Goal: Task Accomplishment & Management: Manage account settings

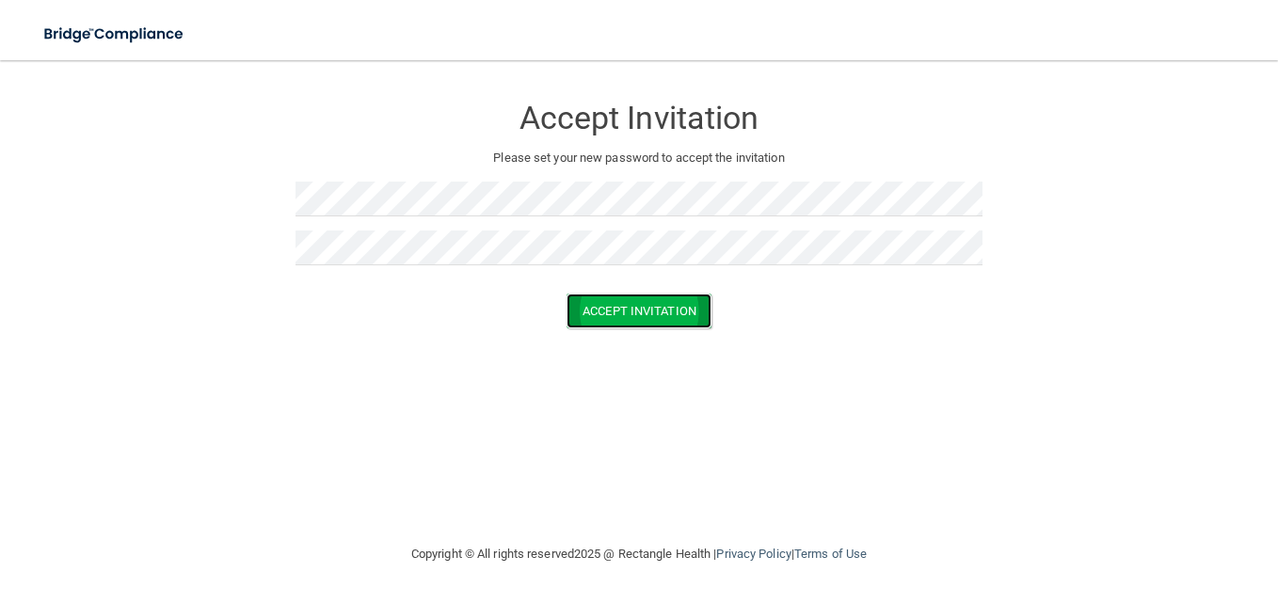
click at [604, 316] on button "Accept Invitation" at bounding box center [639, 311] width 145 height 35
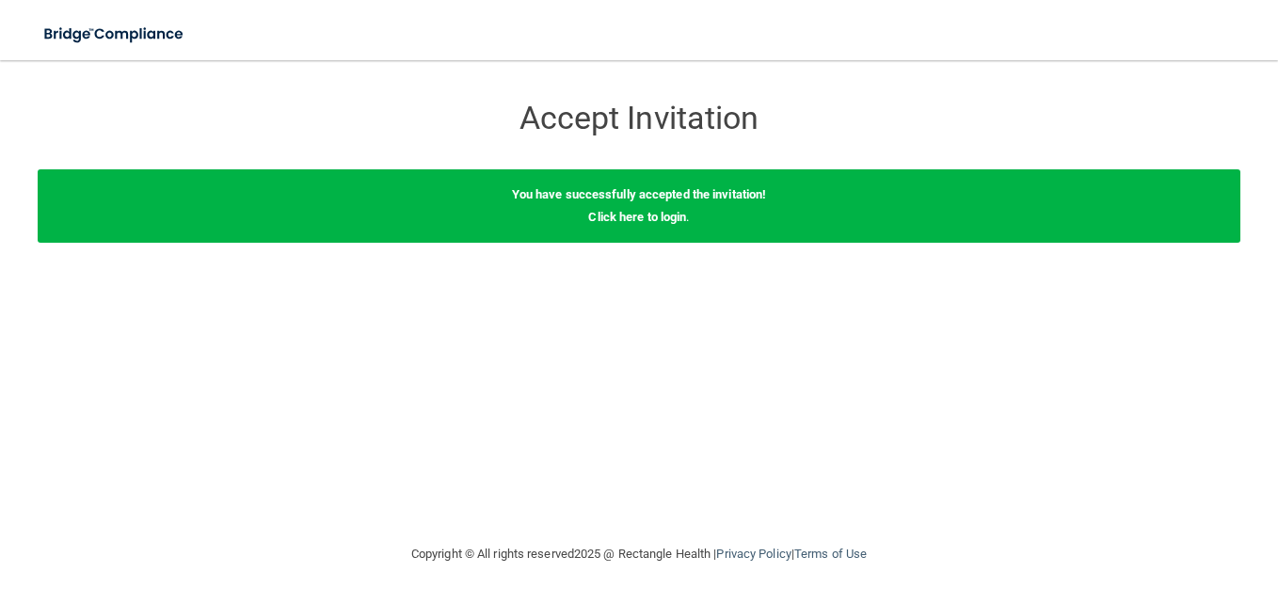
click at [636, 227] on div "You have successfully accepted the invitation! Click here to login ." at bounding box center [639, 205] width 1203 height 73
click at [621, 217] on link "Click here to login" at bounding box center [637, 217] width 98 height 14
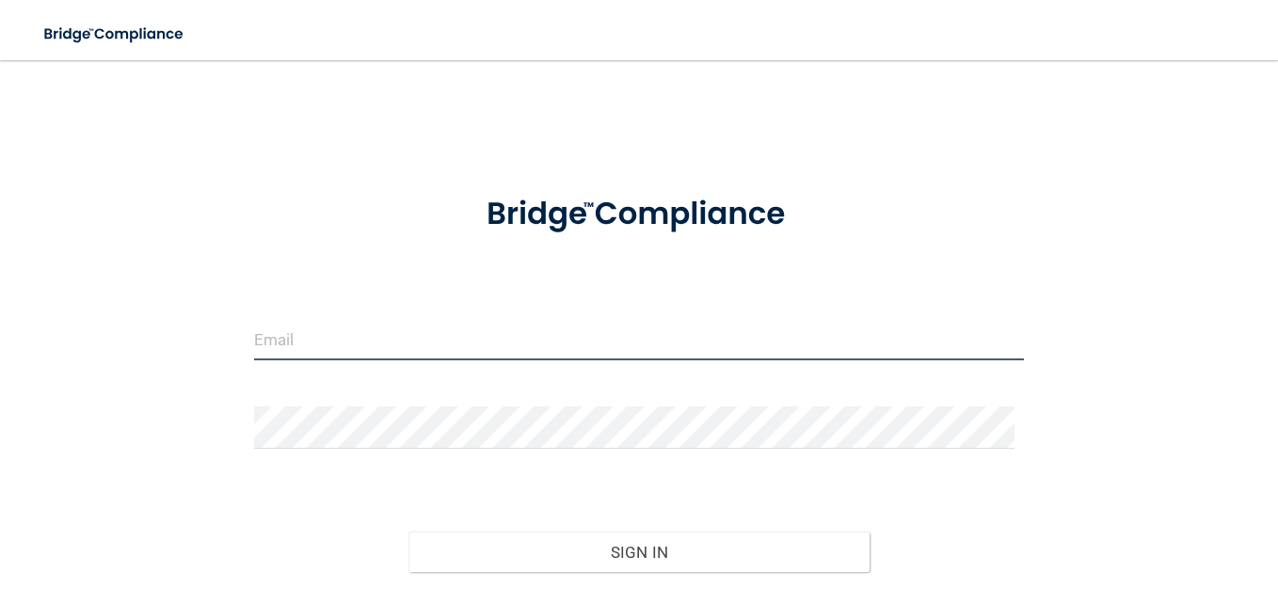
type input "[PERSON_NAME][EMAIL_ADDRESS][DOMAIN_NAME]"
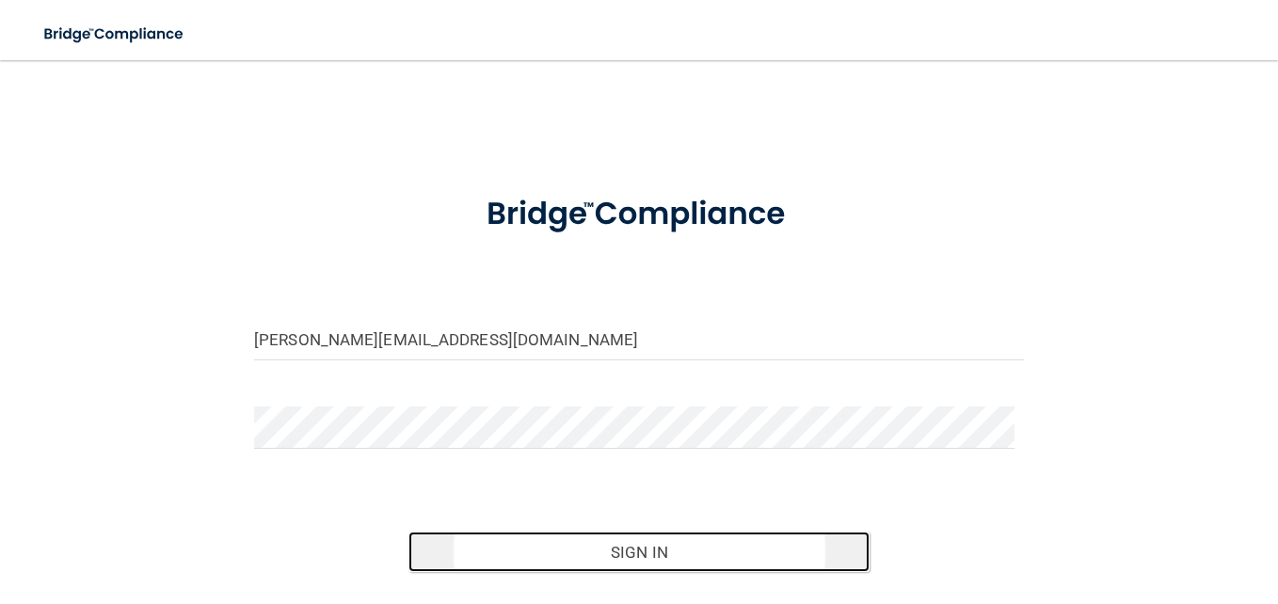
click at [677, 557] on button "Sign In" at bounding box center [640, 552] width 462 height 41
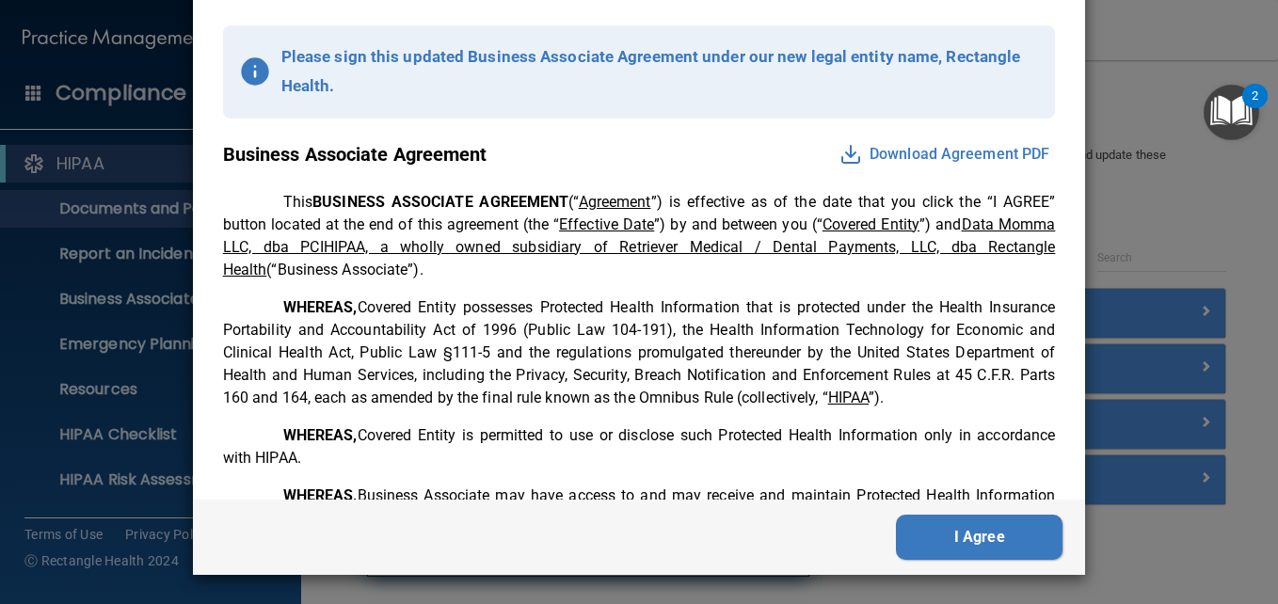
click at [947, 547] on button "I Agree" at bounding box center [979, 537] width 167 height 45
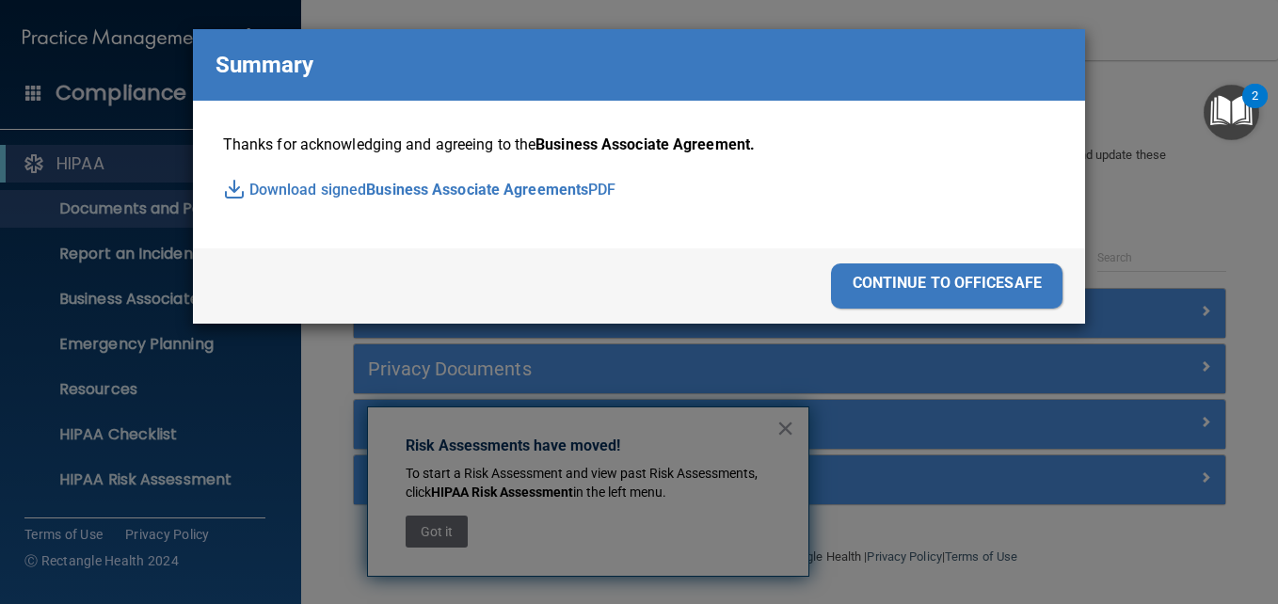
click at [923, 284] on div "continue to officesafe" at bounding box center [947, 286] width 232 height 45
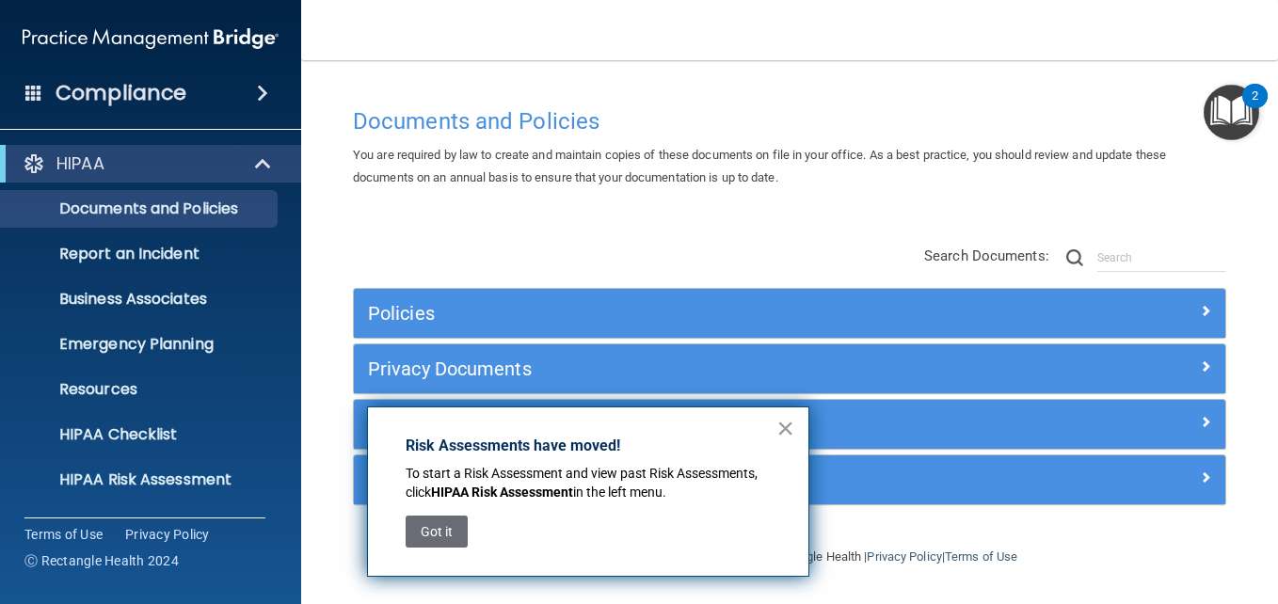
click at [794, 429] on button "×" at bounding box center [786, 428] width 18 height 30
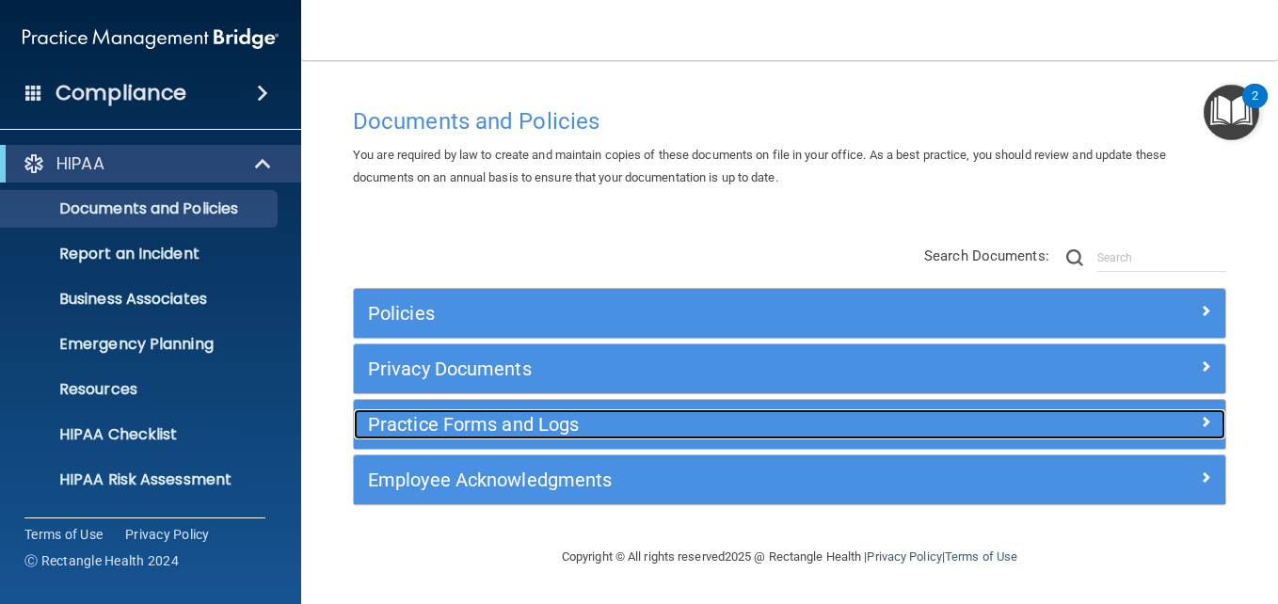
click at [540, 424] on h5 "Practice Forms and Logs" at bounding box center [681, 424] width 626 height 21
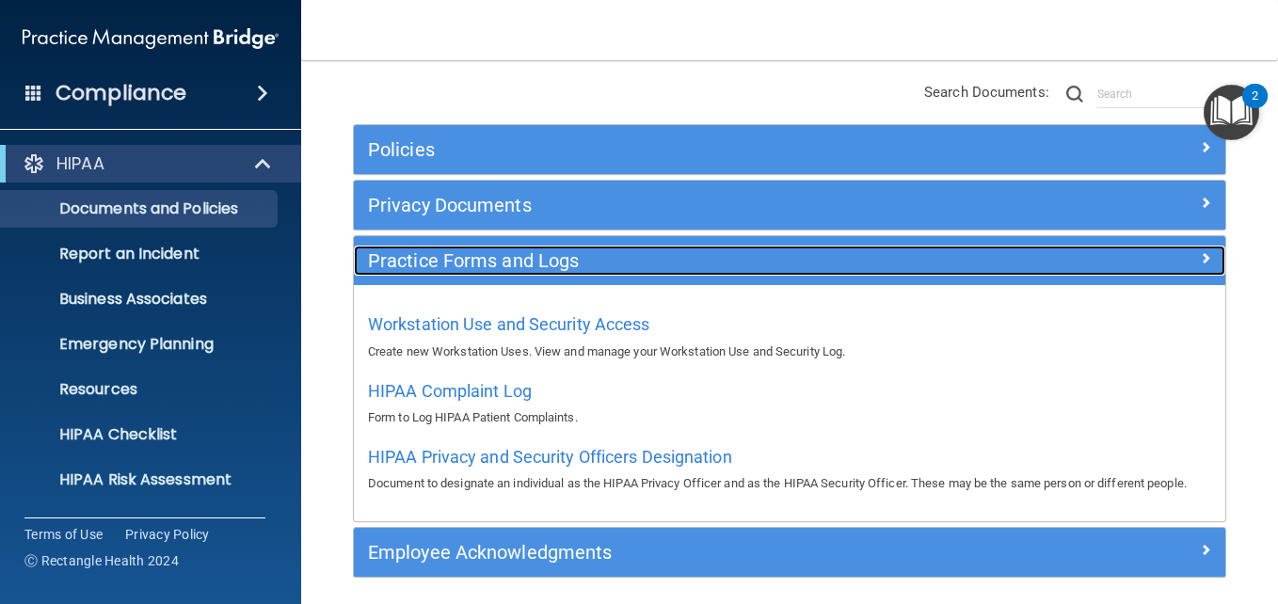
scroll to position [257, 0]
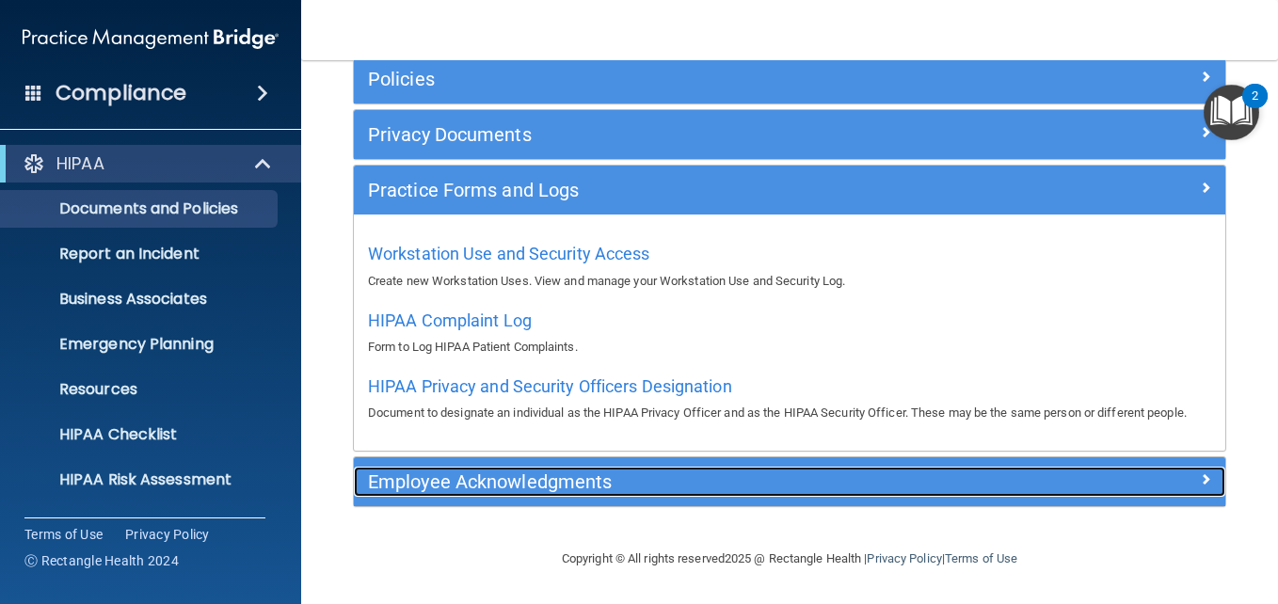
click at [466, 490] on h5 "Employee Acknowledgments" at bounding box center [681, 482] width 626 height 21
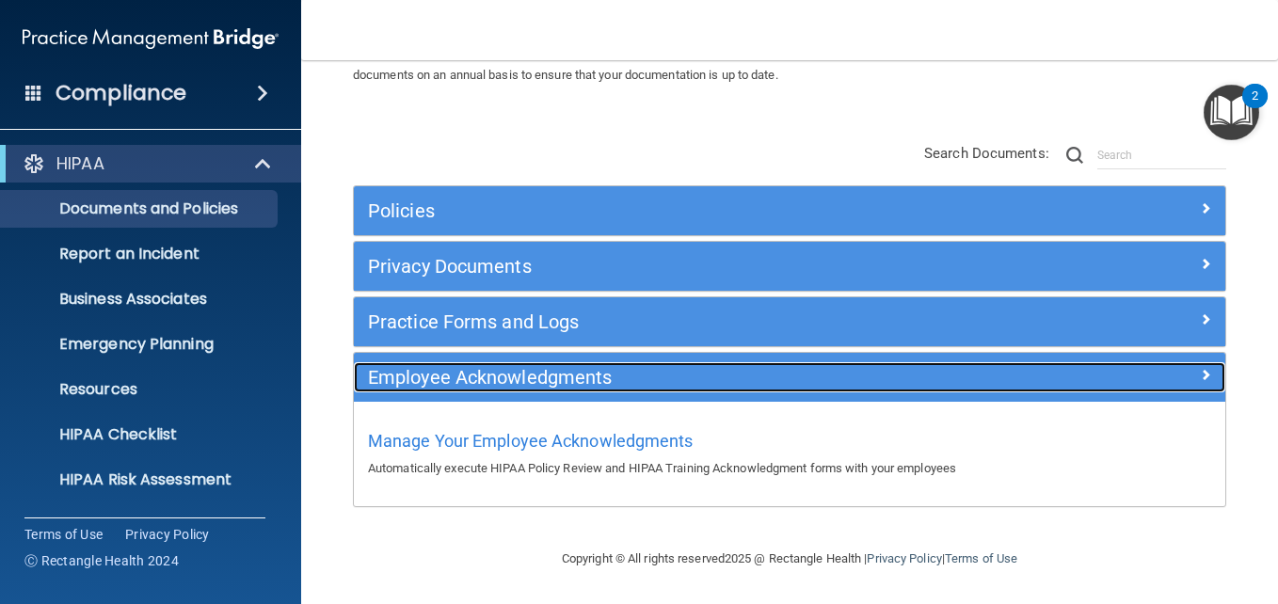
scroll to position [103, 0]
click at [552, 372] on h5 "Employee Acknowledgments" at bounding box center [681, 377] width 626 height 21
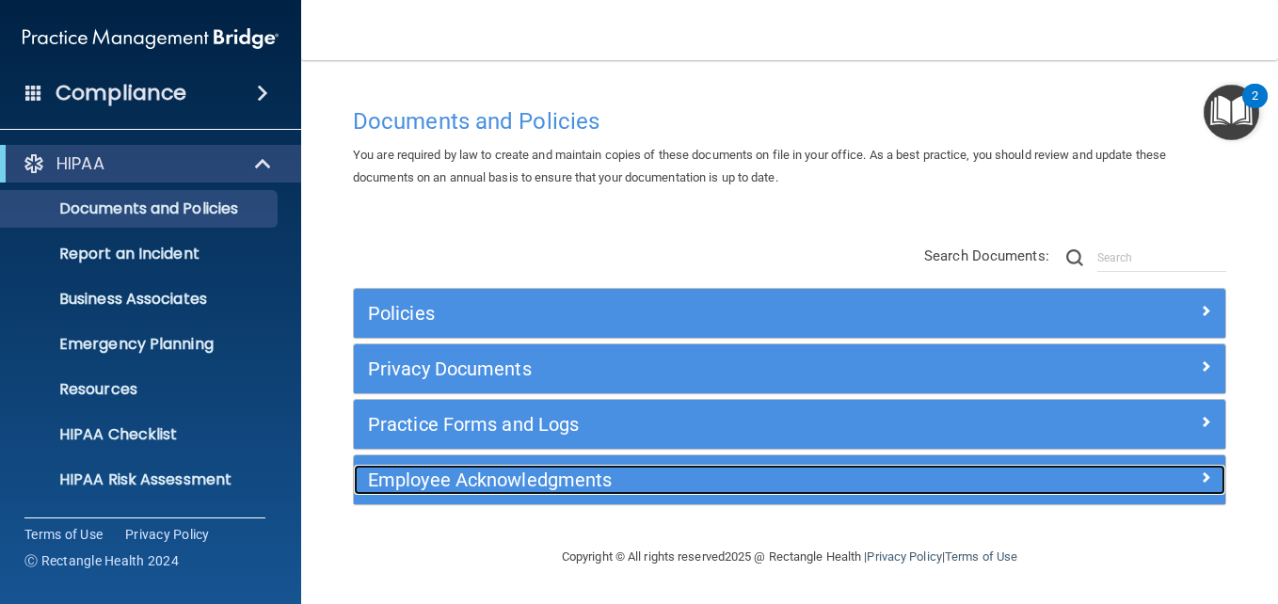
scroll to position [0, 0]
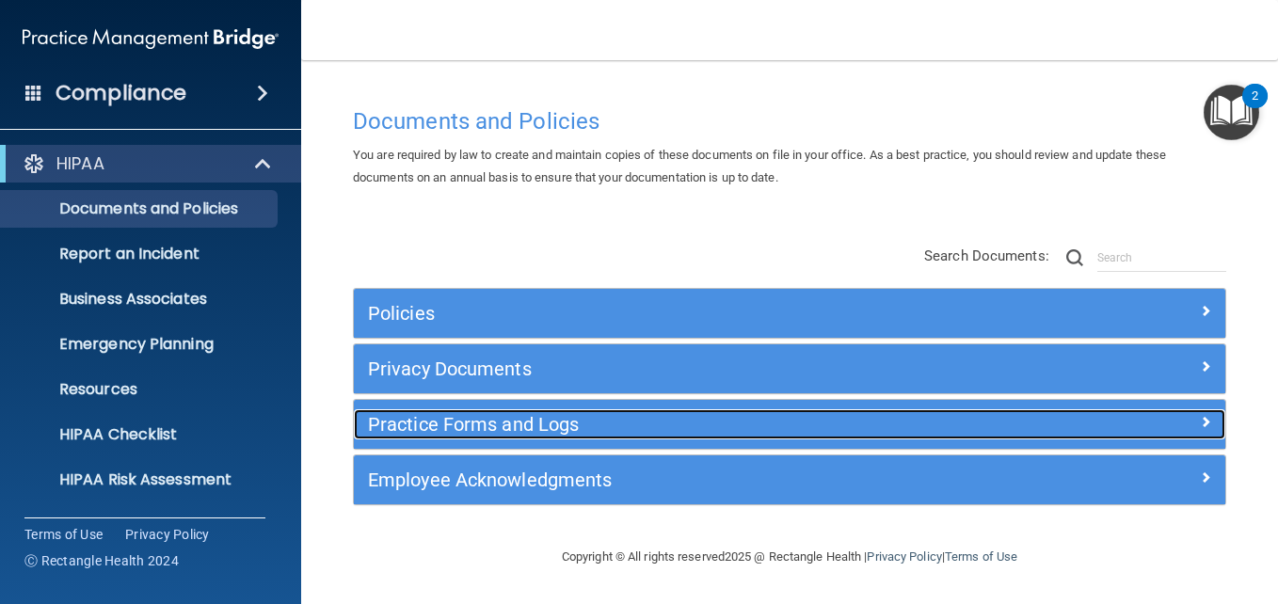
click at [1201, 426] on span at bounding box center [1205, 421] width 11 height 23
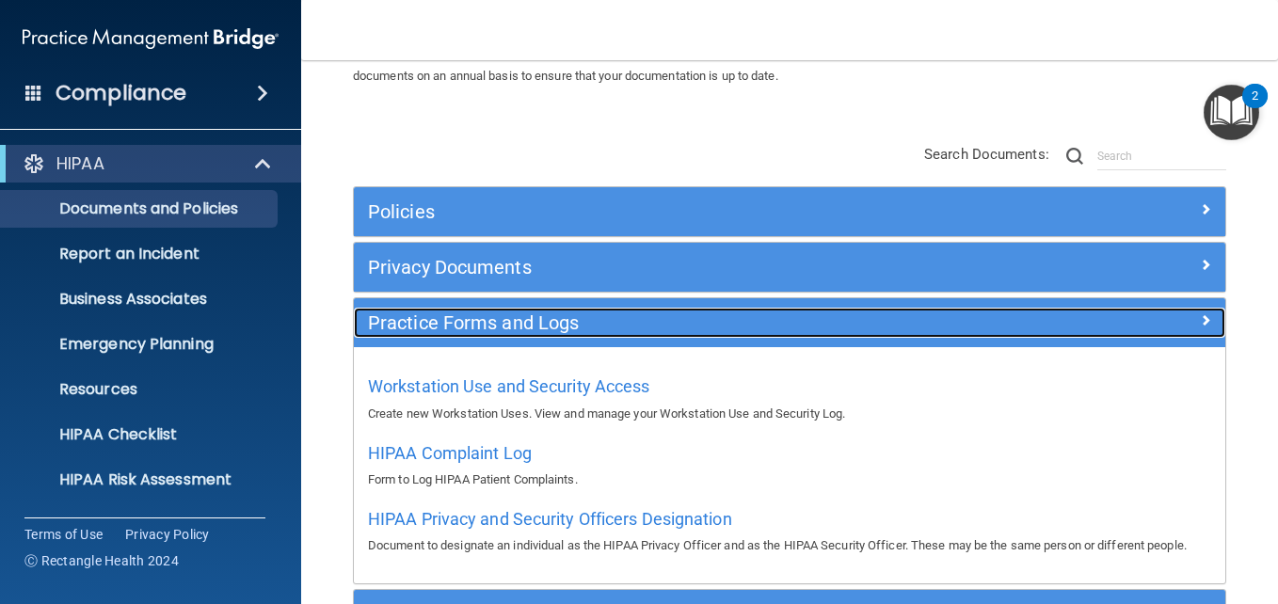
scroll to position [257, 0]
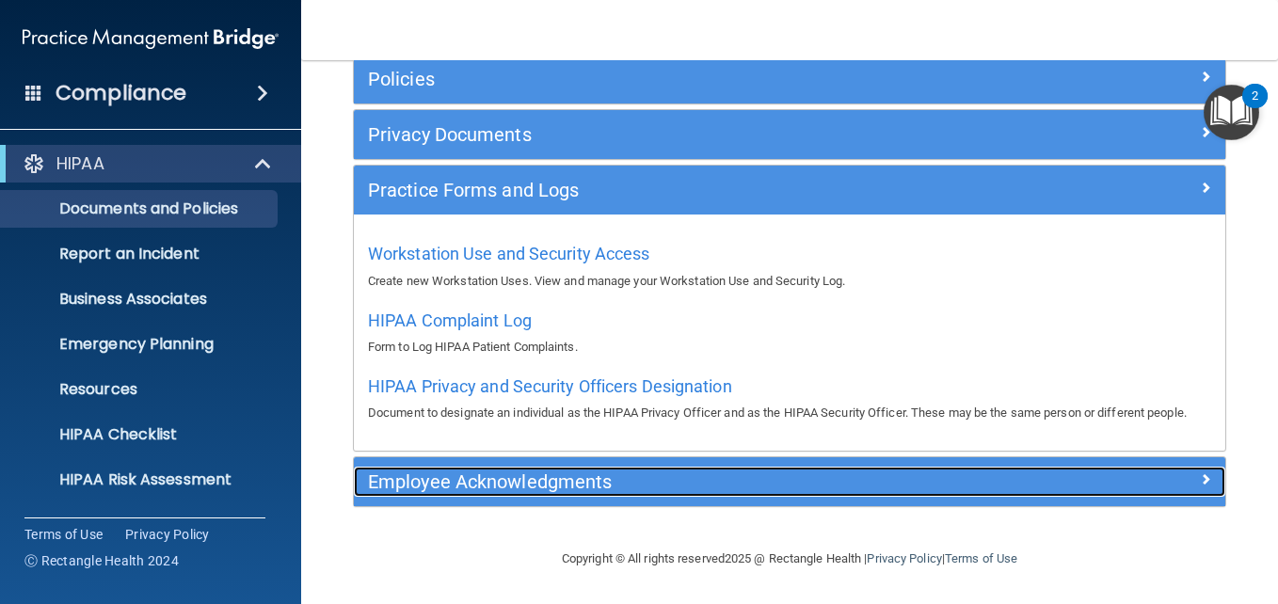
click at [1200, 474] on span at bounding box center [1205, 479] width 11 height 23
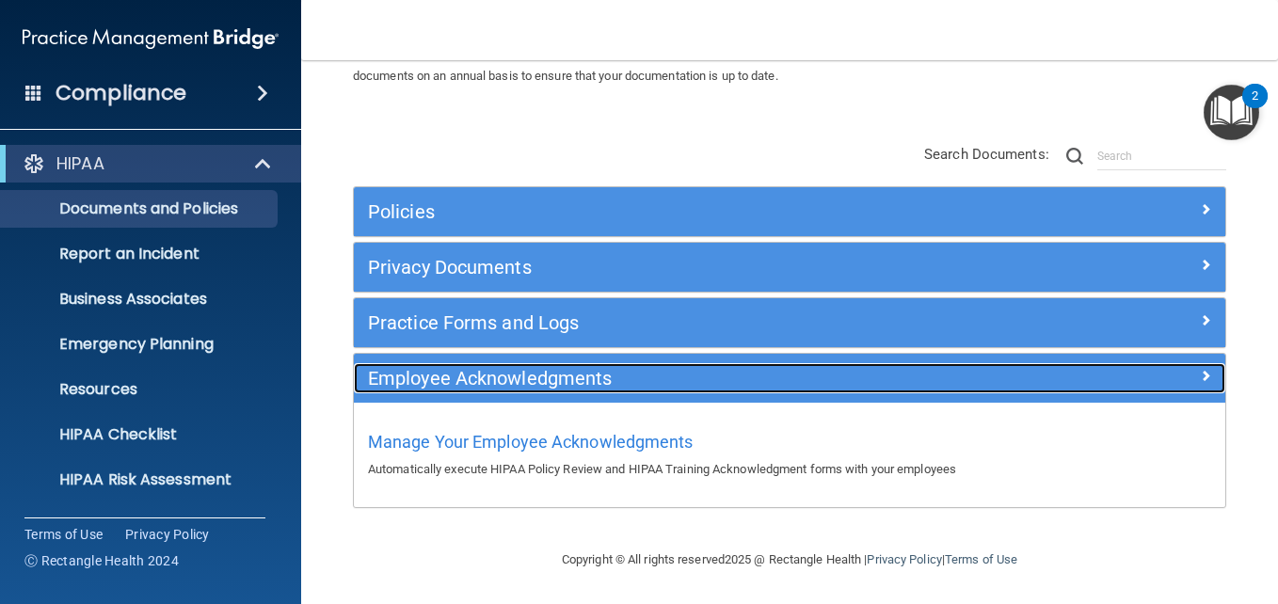
scroll to position [103, 0]
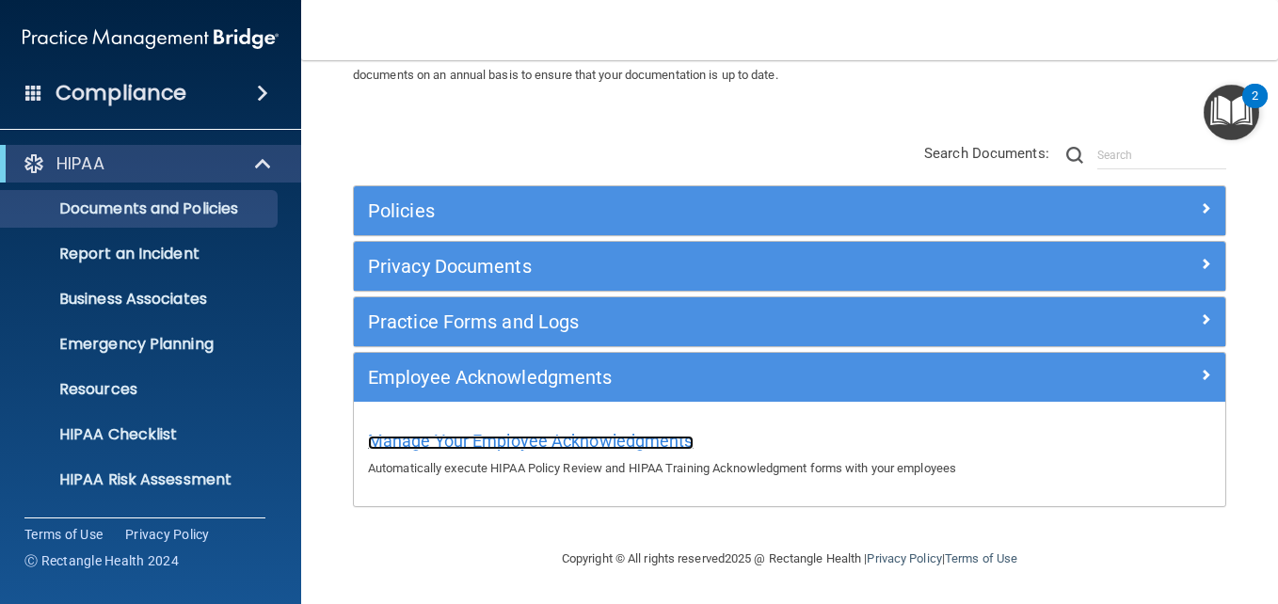
click at [518, 442] on span "Manage Your Employee Acknowledgments" at bounding box center [531, 441] width 326 height 20
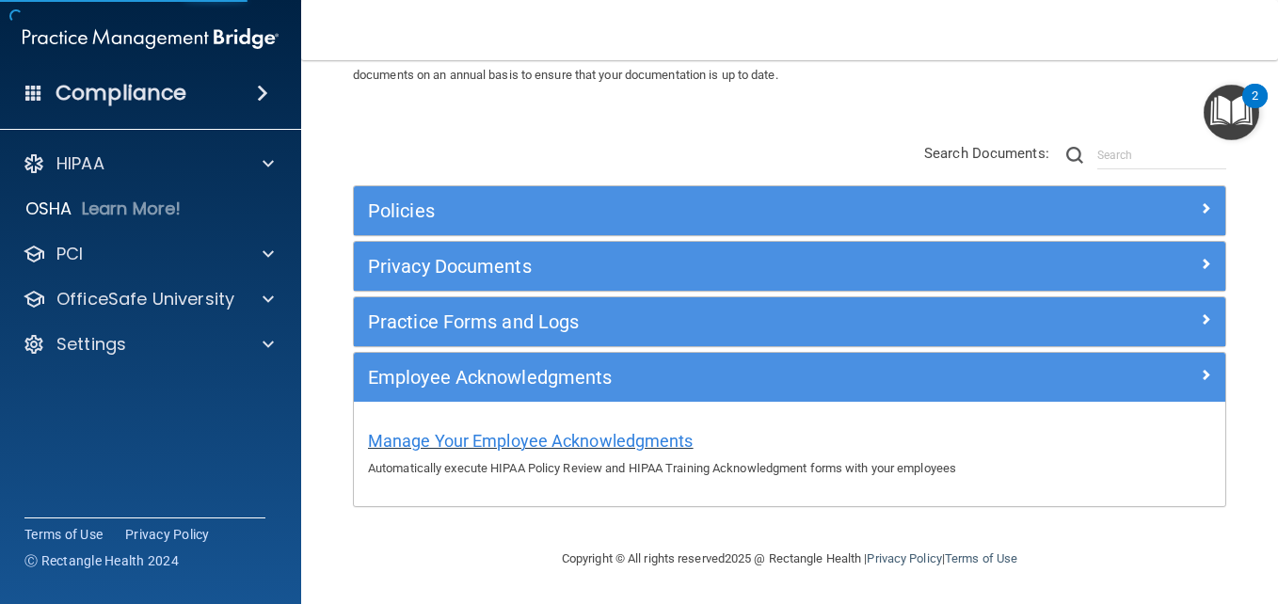
scroll to position [163, 0]
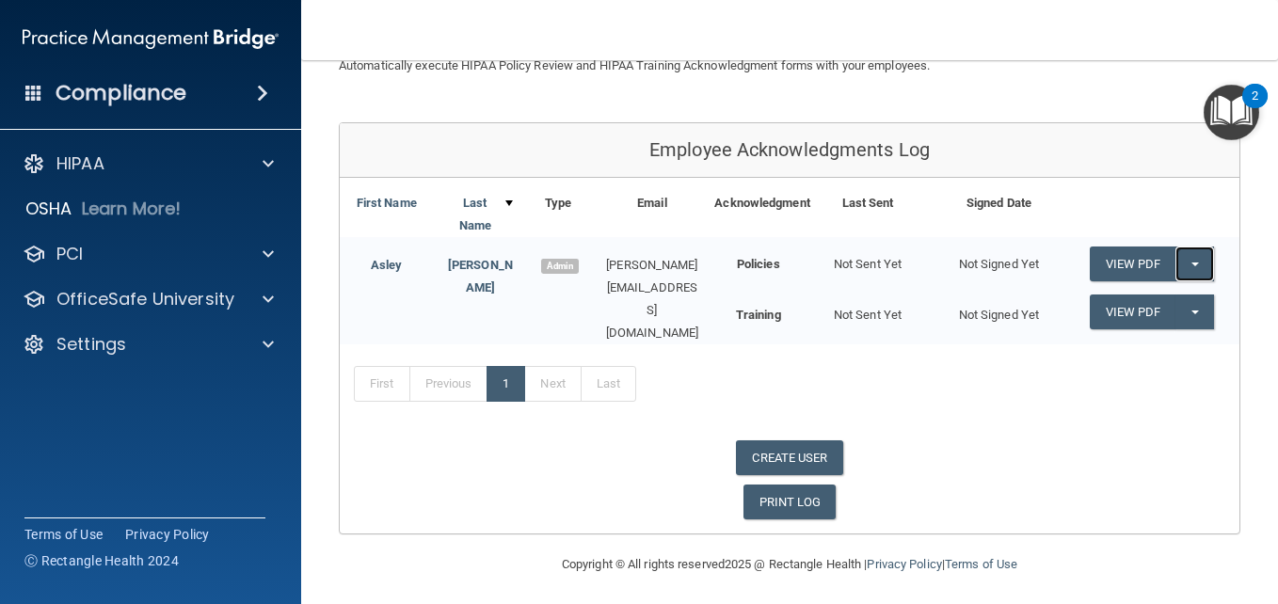
click at [1188, 262] on button "Split button!" at bounding box center [1195, 264] width 39 height 35
click at [682, 345] on div "First Previous 1 Next Last" at bounding box center [790, 388] width 900 height 87
click at [805, 455] on link "CREATE USER" at bounding box center [789, 458] width 106 height 35
select select "practice_admin"
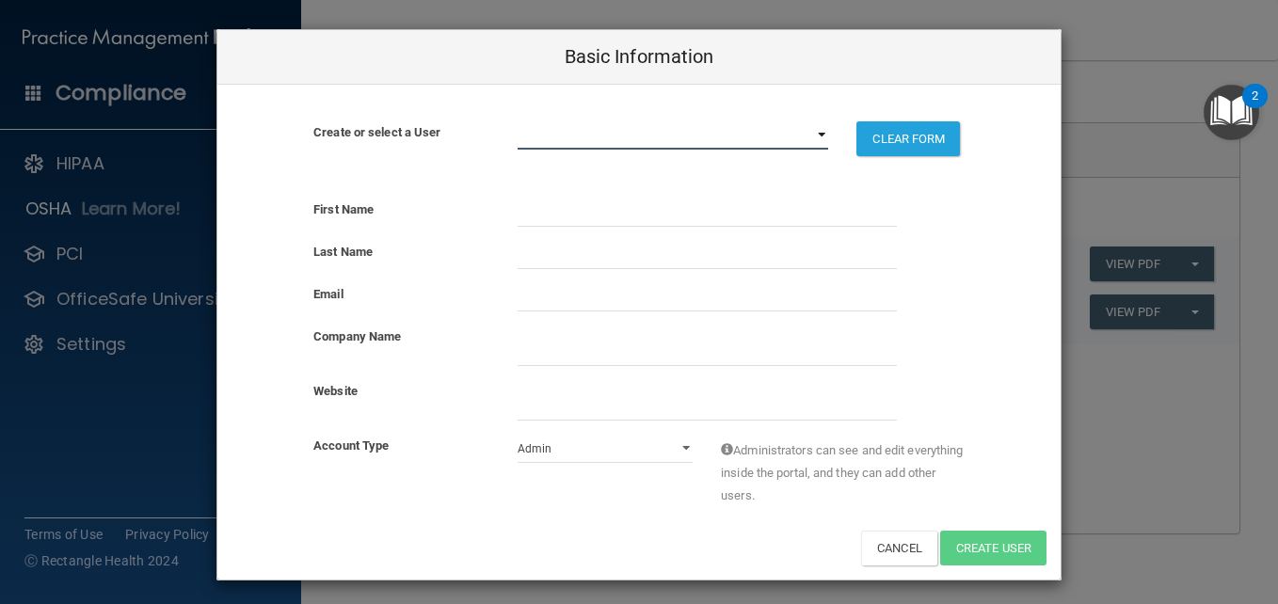
click at [817, 140] on select "[PERSON_NAME][EMAIL_ADDRESS][DOMAIN_NAME]" at bounding box center [674, 135] width 312 height 28
click at [359, 157] on div "Create or select a User [PERSON_NAME][EMAIL_ADDRESS][DOMAIN_NAME] CLEAR FORM" at bounding box center [638, 145] width 843 height 49
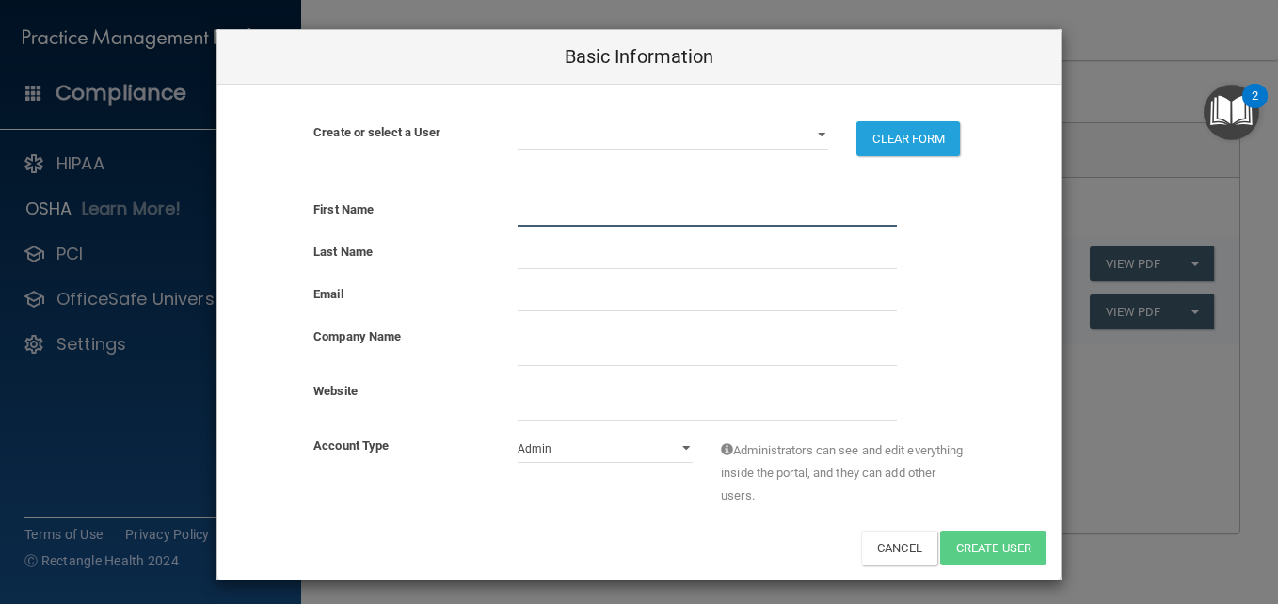
click at [549, 205] on input "text" at bounding box center [707, 213] width 379 height 28
type input "[PERSON_NAME]"
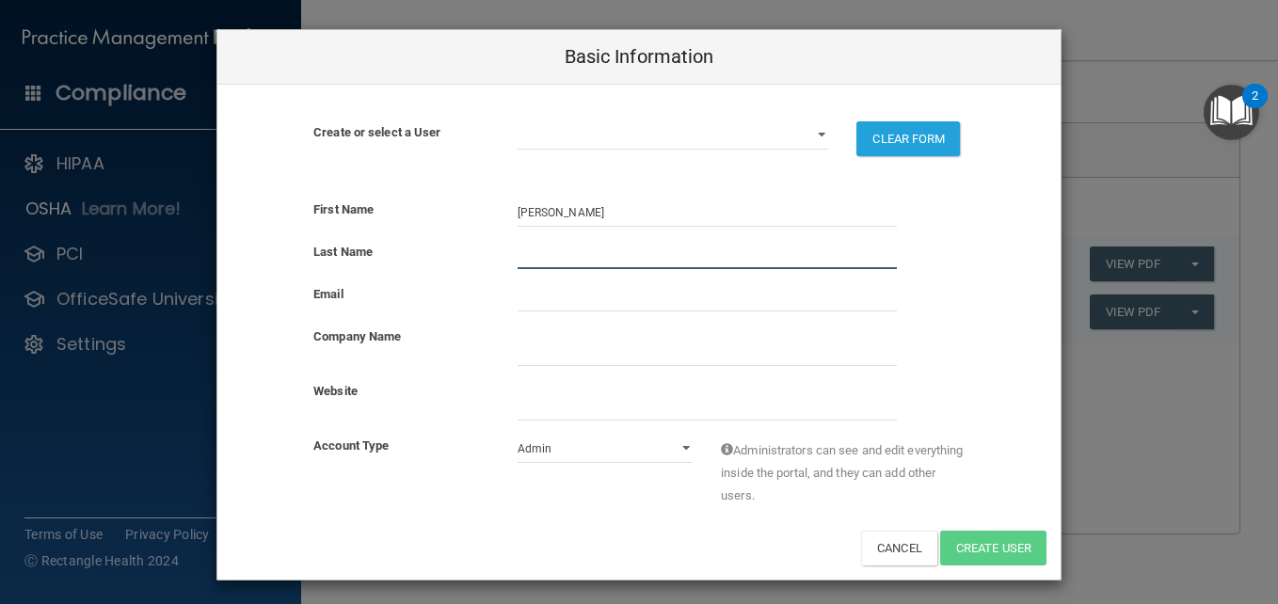
type input "Kassimir"
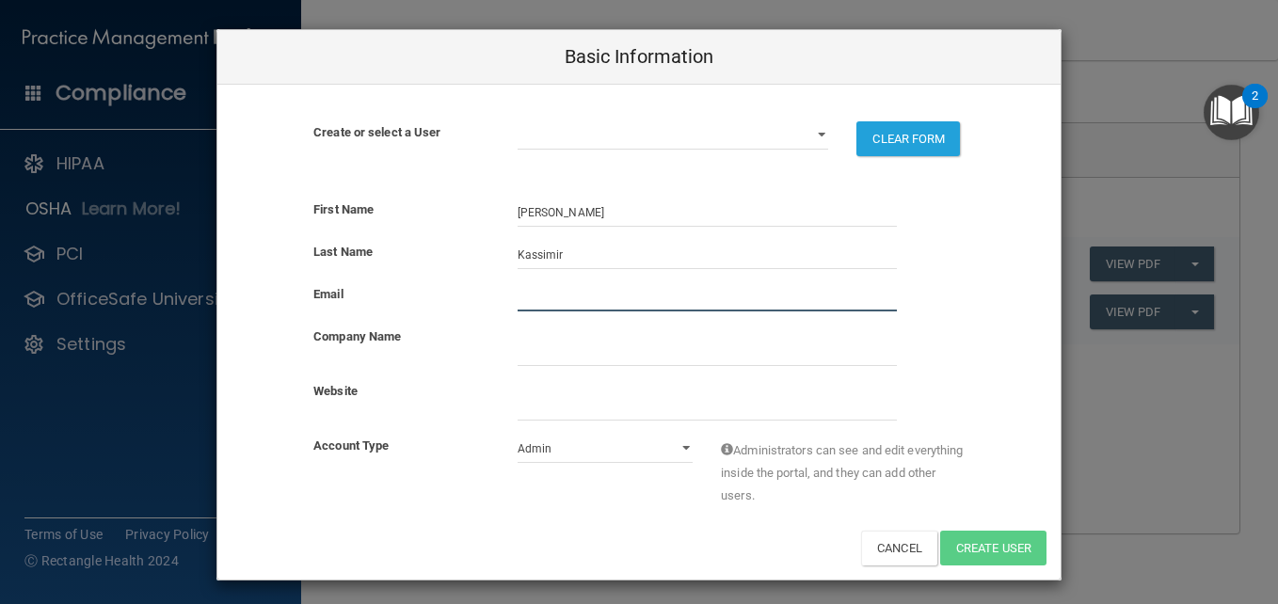
type input "[PERSON_NAME][EMAIL_ADDRESS][DOMAIN_NAME]"
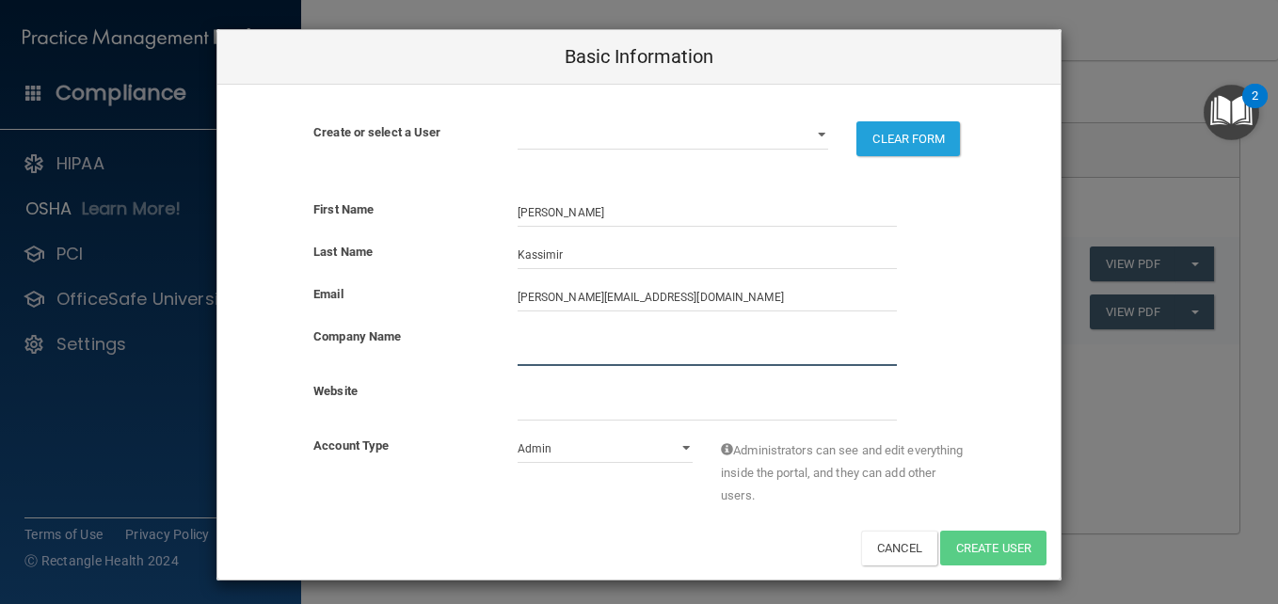
type input "[PERSON_NAME][GEOGRAPHIC_DATA]"
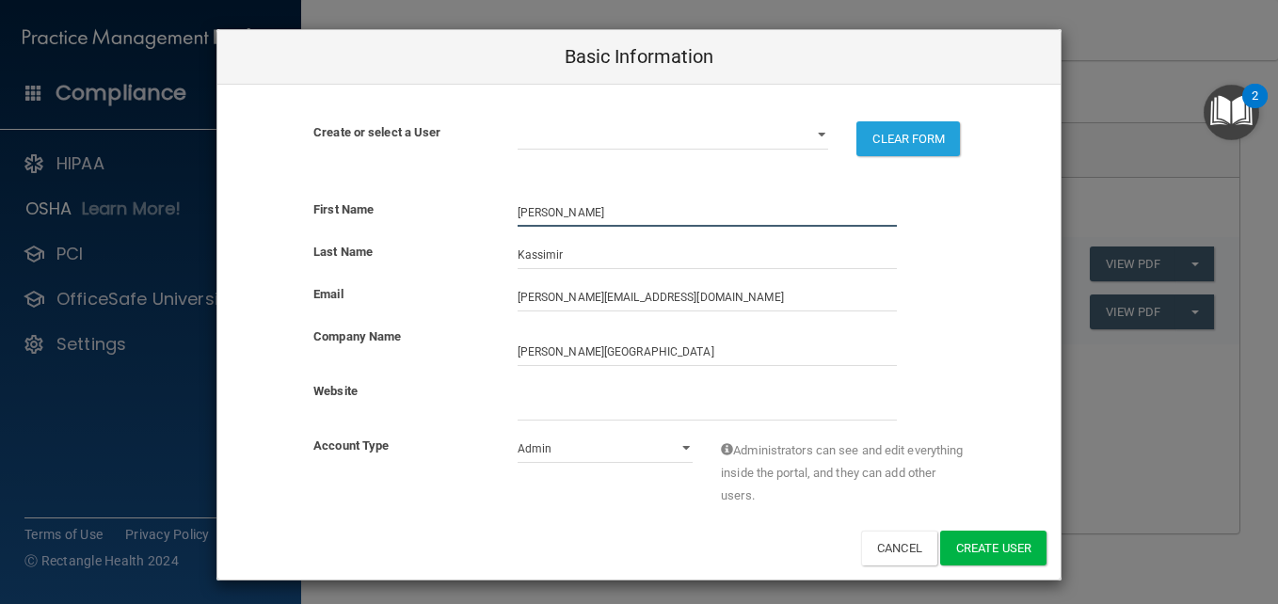
type input "[PERSON_NAME]"
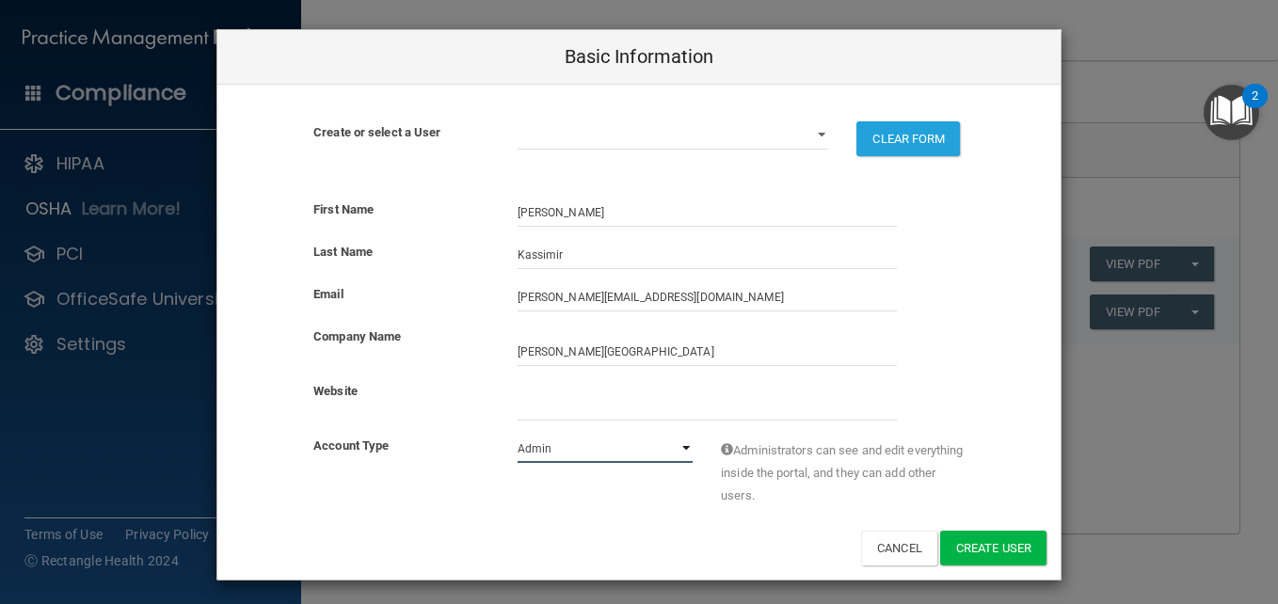
click at [680, 448] on select "Admin Member" at bounding box center [606, 449] width 176 height 28
click at [518, 435] on select "Admin Member" at bounding box center [606, 449] width 176 height 28
click at [816, 135] on select "[PERSON_NAME][EMAIL_ADDRESS][DOMAIN_NAME]" at bounding box center [674, 135] width 312 height 28
click at [442, 194] on div "First Name [PERSON_NAME] Last Name [PERSON_NAME] Email [PERSON_NAME][EMAIL_ADDR…" at bounding box center [638, 382] width 843 height 395
click at [993, 550] on button "Create User" at bounding box center [993, 548] width 106 height 35
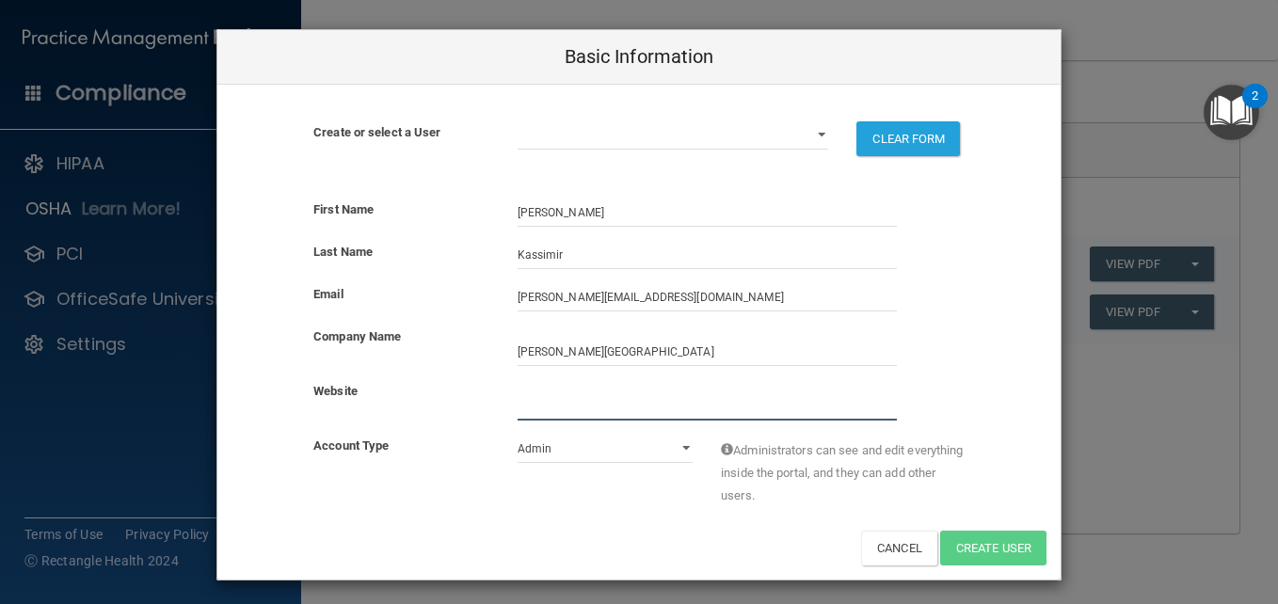
click at [546, 395] on input "website" at bounding box center [707, 407] width 379 height 28
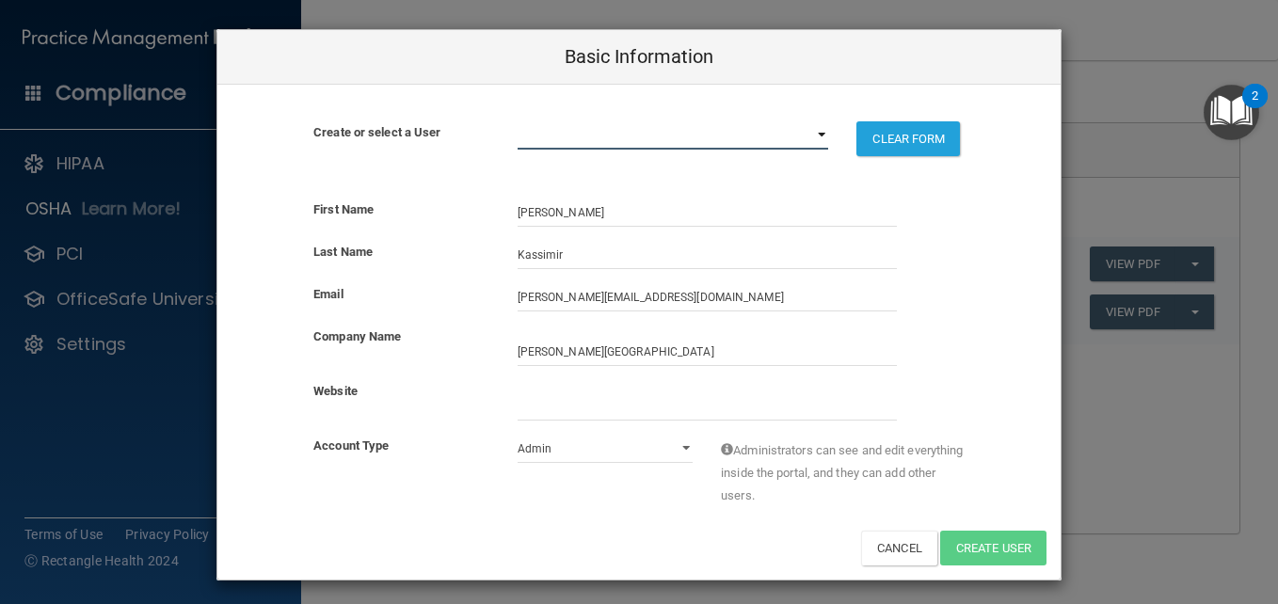
click at [744, 121] on select "[PERSON_NAME][EMAIL_ADDRESS][DOMAIN_NAME]" at bounding box center [674, 135] width 312 height 28
select select "0"
click at [518, 121] on select "[PERSON_NAME][EMAIL_ADDRESS][DOMAIN_NAME]" at bounding box center [674, 135] width 312 height 28
select select "practice_admin"
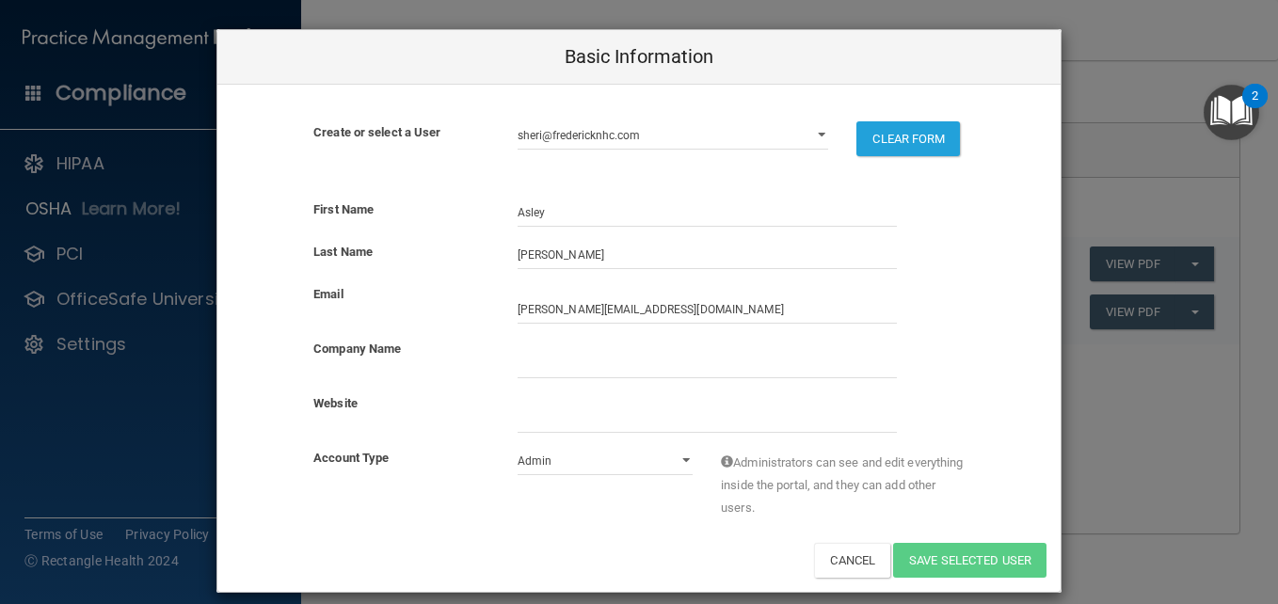
click at [822, 131] on div "[PERSON_NAME][EMAIL_ADDRESS][DOMAIN_NAME]" at bounding box center [674, 135] width 340 height 28
click at [840, 585] on div "First Name [PERSON_NAME] Last Name [PERSON_NAME] Email [PERSON_NAME][EMAIL_ADDR…" at bounding box center [638, 389] width 843 height 408
click at [846, 565] on button "Cancel" at bounding box center [852, 560] width 76 height 35
select select "practice_admin"
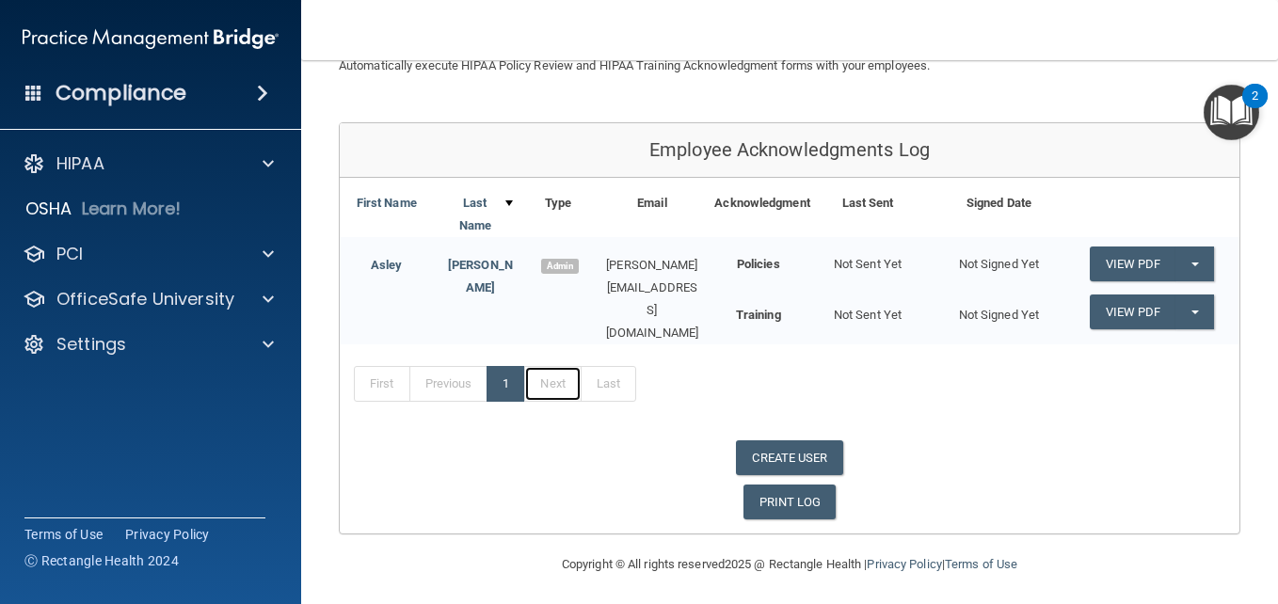
click at [568, 385] on link "Next" at bounding box center [552, 384] width 56 height 36
click at [606, 382] on link "Last" at bounding box center [609, 384] width 56 height 36
click at [546, 384] on link "Next" at bounding box center [552, 384] width 56 height 36
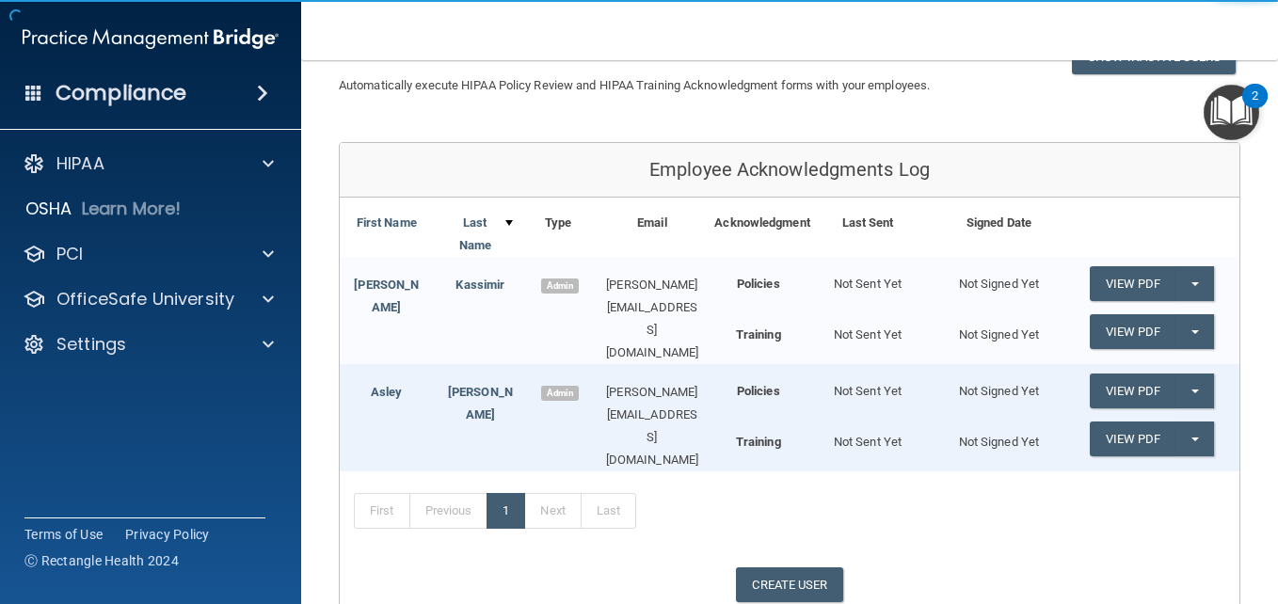
scroll to position [188, 0]
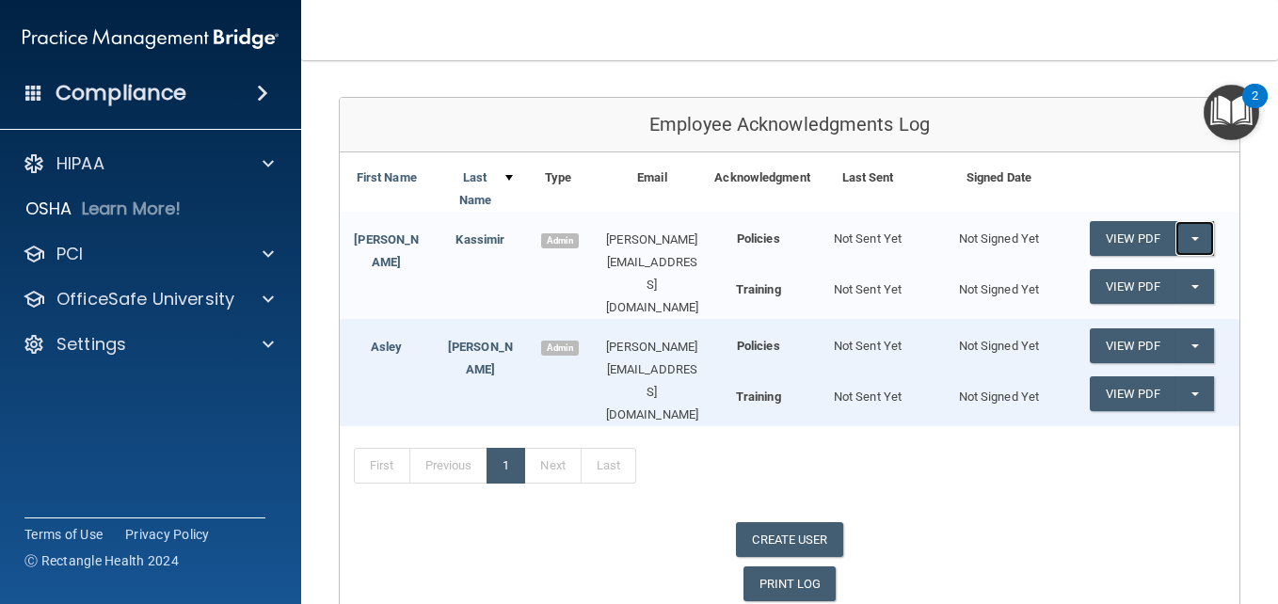
click at [1190, 237] on button "Split button!" at bounding box center [1195, 238] width 39 height 35
click at [654, 247] on div "[PERSON_NAME][EMAIL_ADDRESS][DOMAIN_NAME]" at bounding box center [652, 274] width 125 height 90
click at [468, 235] on link "Kassimir" at bounding box center [480, 240] width 49 height 14
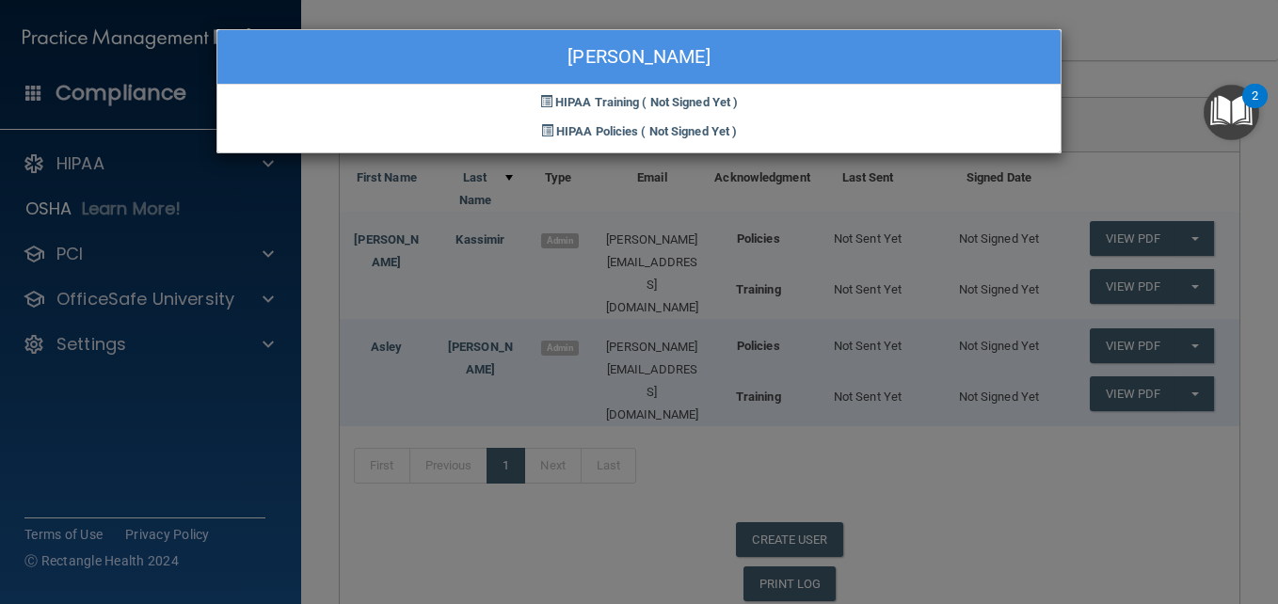
click at [386, 241] on div "[PERSON_NAME] HIPAA Training ( Not Signed Yet ) HIPAA Policies ( Not Signed Yet…" at bounding box center [639, 302] width 1278 height 604
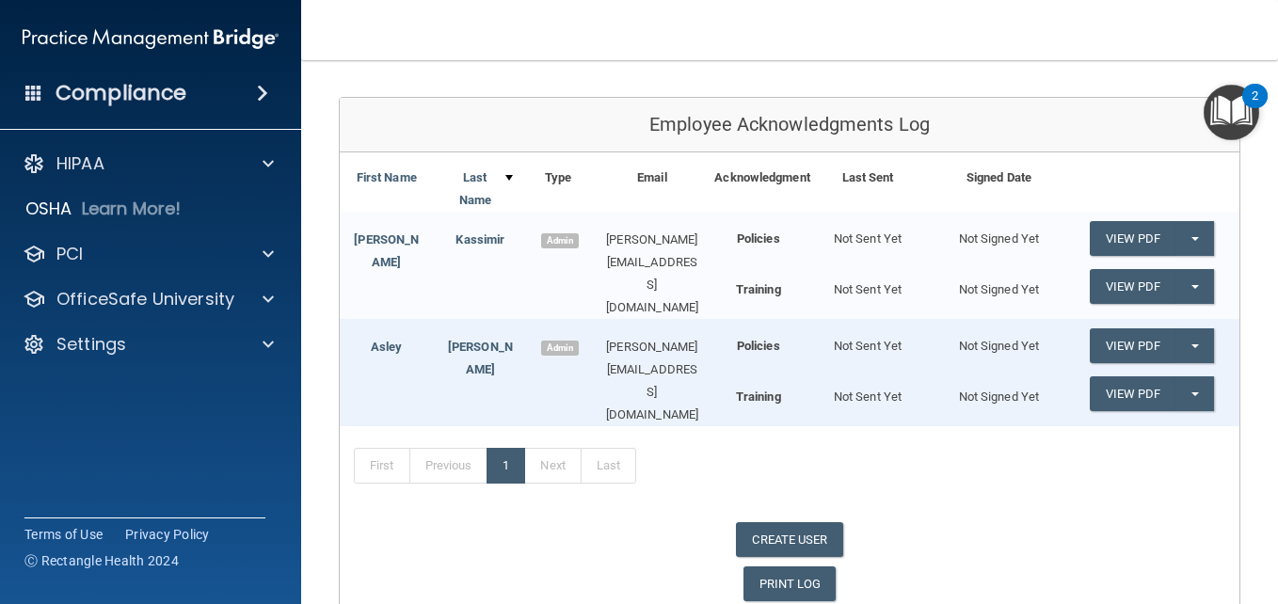
click at [386, 240] on link "[PERSON_NAME]" at bounding box center [386, 251] width 65 height 37
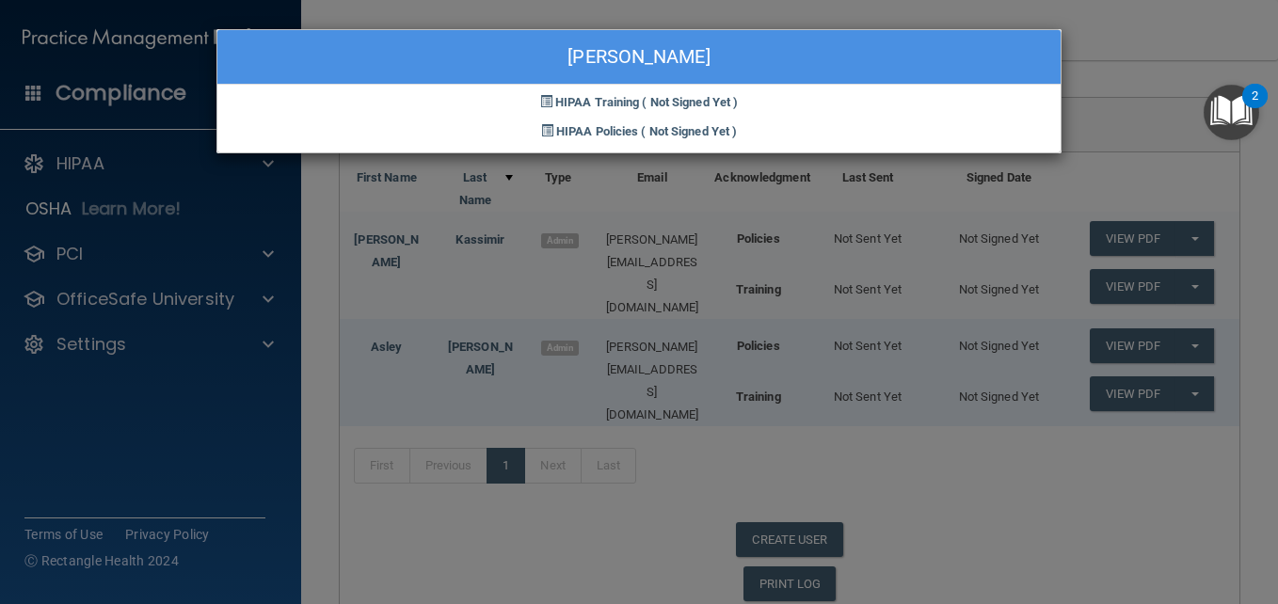
click at [415, 571] on div "[PERSON_NAME] HIPAA Training ( Not Signed Yet ) HIPAA Policies ( Not Signed Yet…" at bounding box center [639, 302] width 1278 height 604
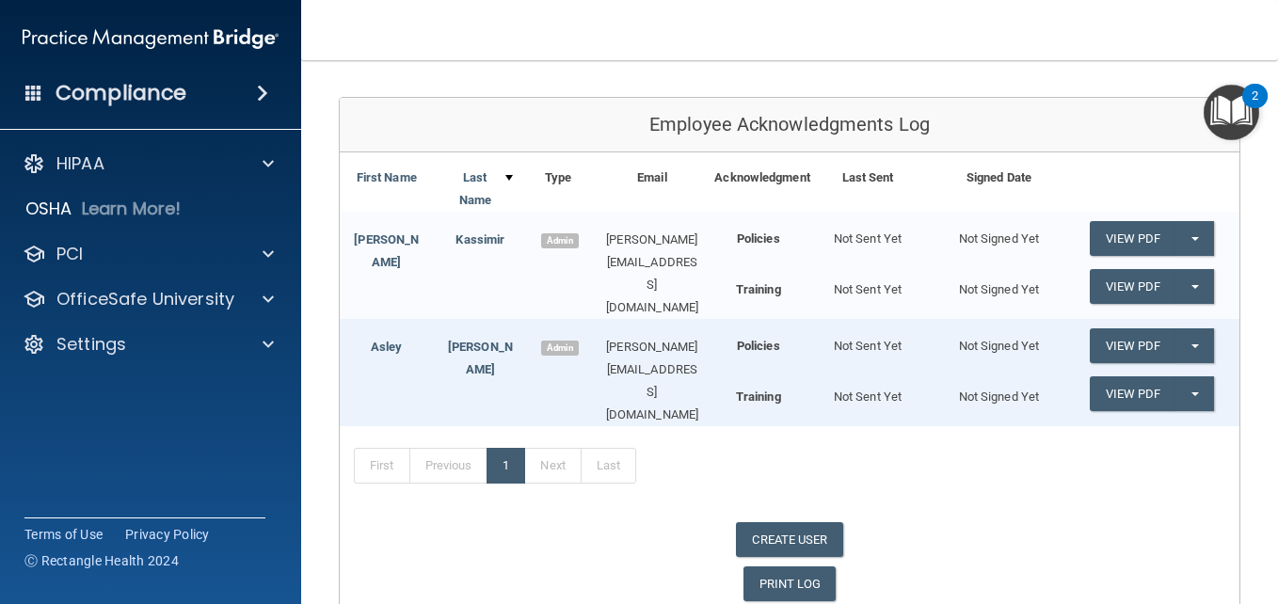
click at [1232, 115] on img "Open Resource Center, 2 new notifications" at bounding box center [1232, 113] width 56 height 56
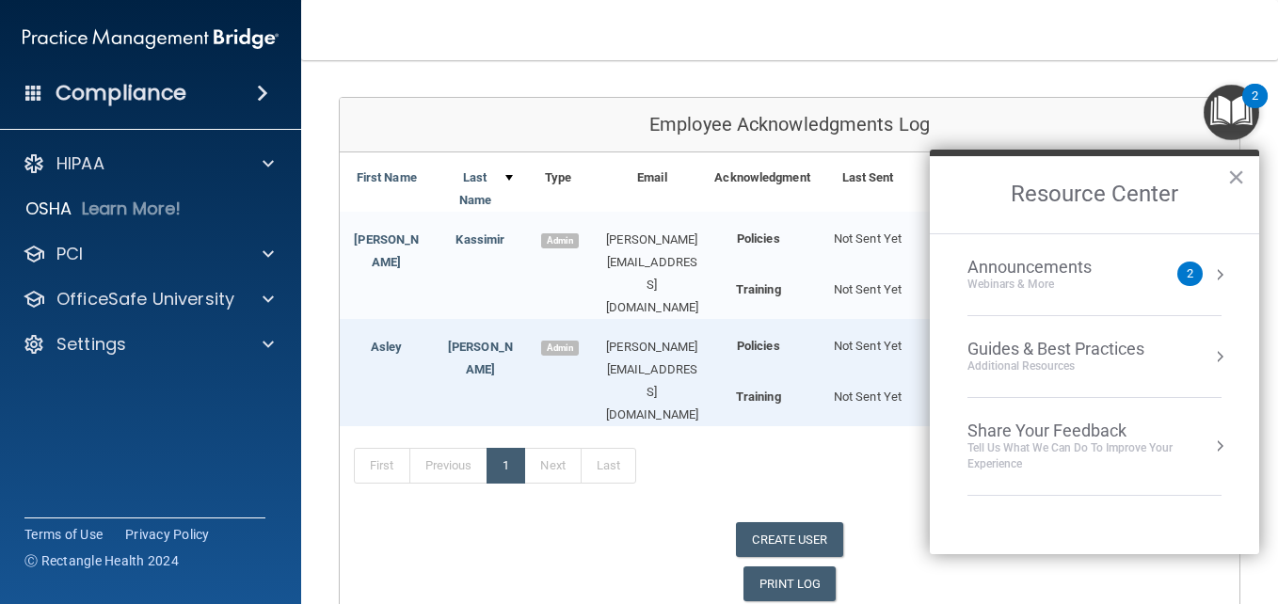
click at [552, 548] on div "First Name Last Name Type Email Acknowledgment Last Sent Signed Date [PERSON_NA…" at bounding box center [790, 384] width 900 height 463
click at [1235, 175] on button "×" at bounding box center [1237, 177] width 18 height 30
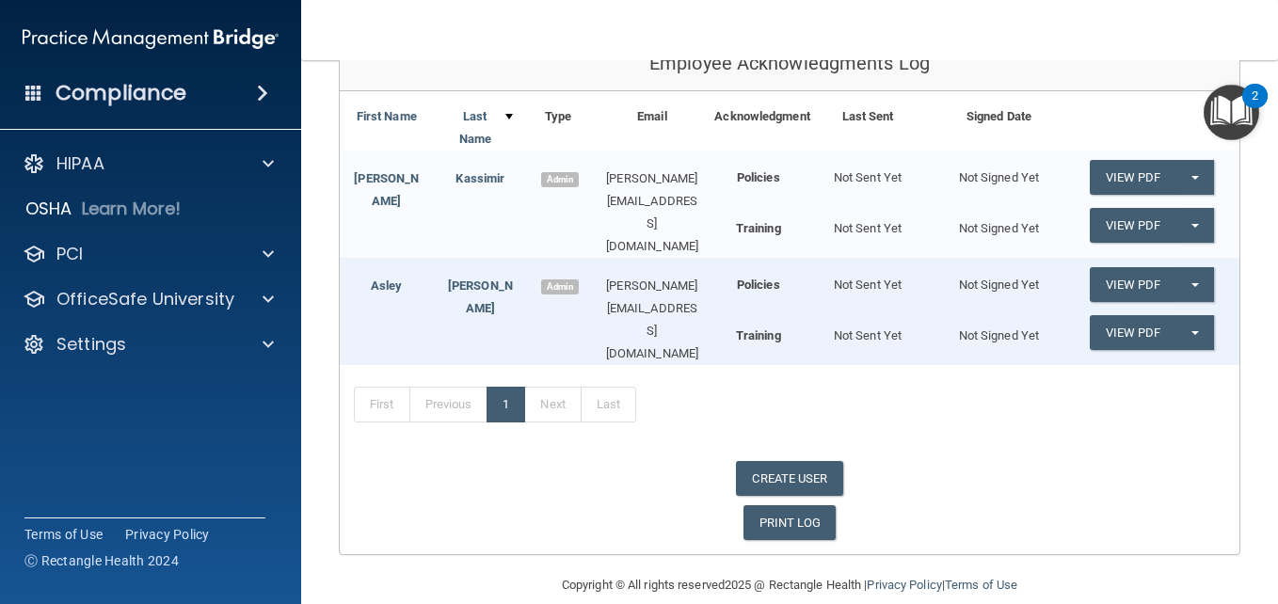
scroll to position [265, 0]
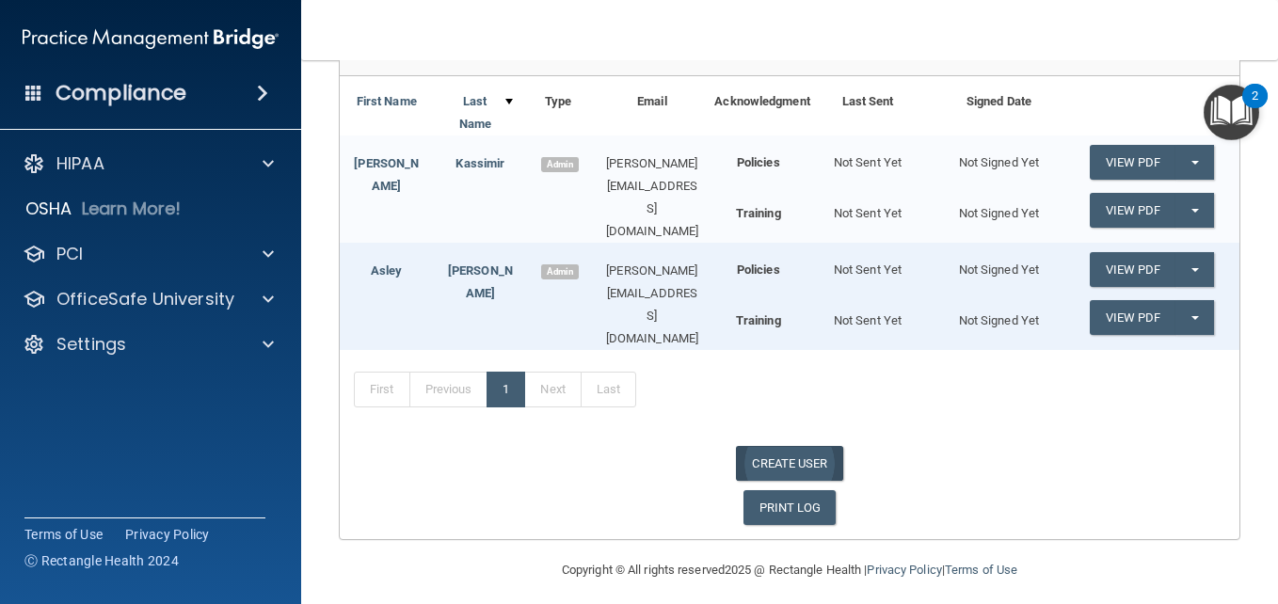
click at [769, 446] on link "CREATE USER" at bounding box center [789, 463] width 106 height 35
select select "practice_admin"
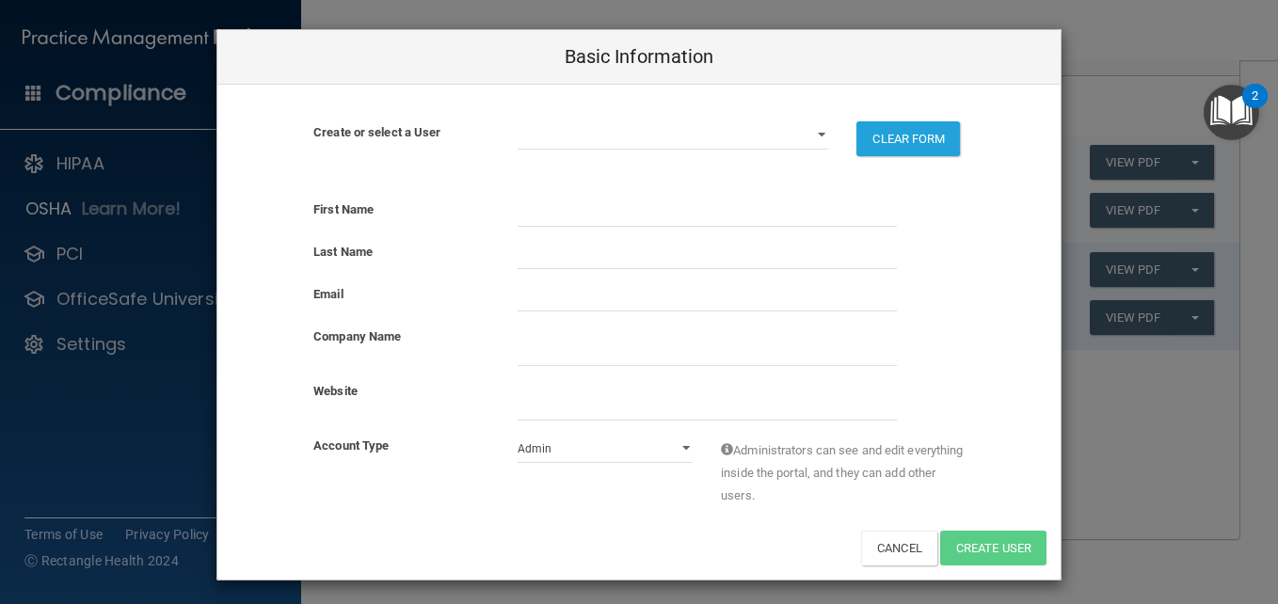
click at [724, 150] on div "Create or select a User [PERSON_NAME][EMAIL_ADDRESS][DOMAIN_NAME] [DOMAIN_NAME]…" at bounding box center [638, 138] width 843 height 35
click at [686, 139] on select "[PERSON_NAME][EMAIL_ADDRESS][DOMAIN_NAME] [DOMAIN_NAME][EMAIL_ADDRESS][DOMAIN_N…" at bounding box center [674, 135] width 312 height 28
select select "0"
click at [518, 121] on select "[PERSON_NAME][EMAIL_ADDRESS][DOMAIN_NAME] [DOMAIN_NAME][EMAIL_ADDRESS][DOMAIN_N…" at bounding box center [674, 135] width 312 height 28
select select "practice_admin"
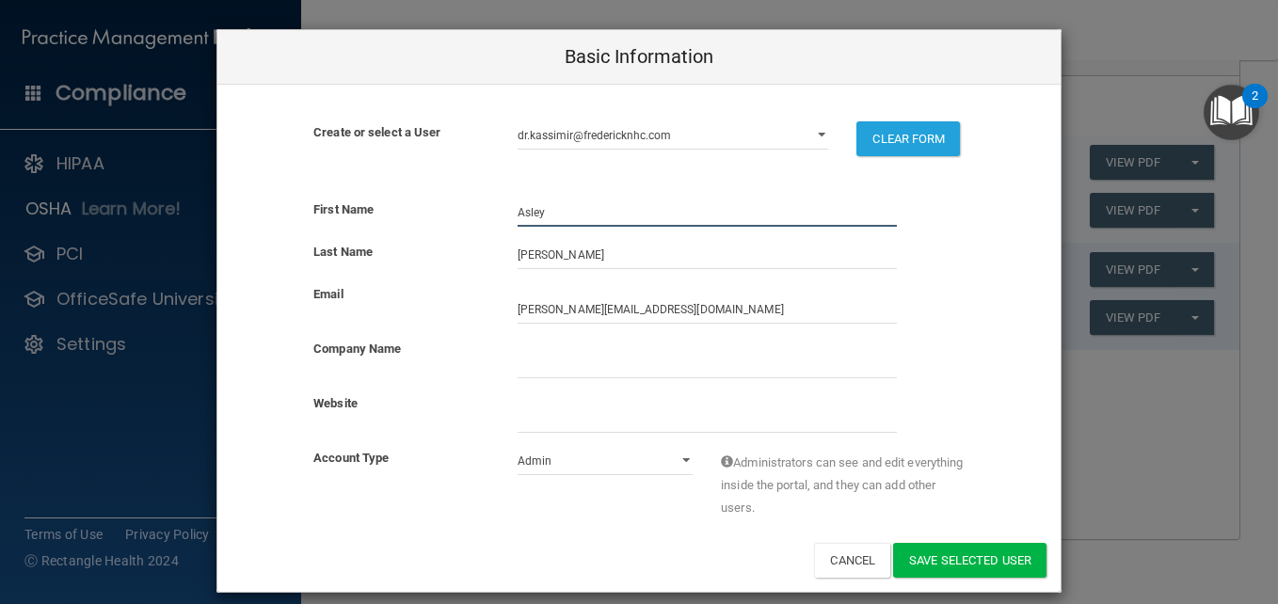
drag, startPoint x: 569, startPoint y: 213, endPoint x: 398, endPoint y: 214, distance: 170.4
click at [398, 214] on div "First Name [PERSON_NAME]" at bounding box center [638, 213] width 843 height 28
type input "[PERSON_NAME]"
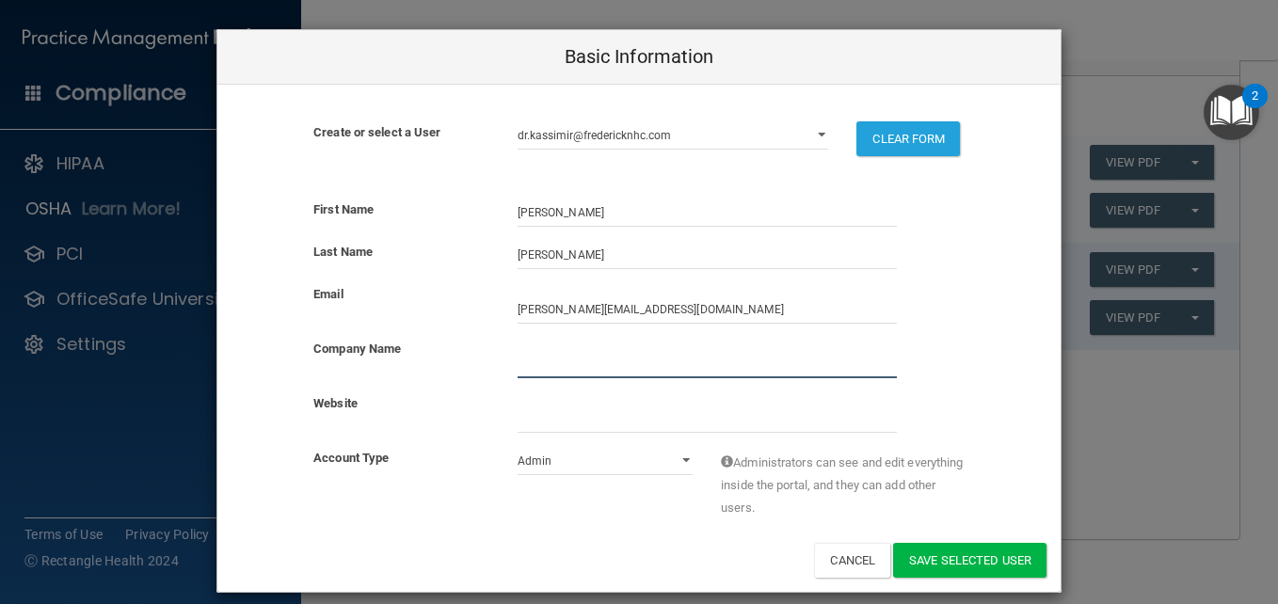
type input "[PERSON_NAME][GEOGRAPHIC_DATA]"
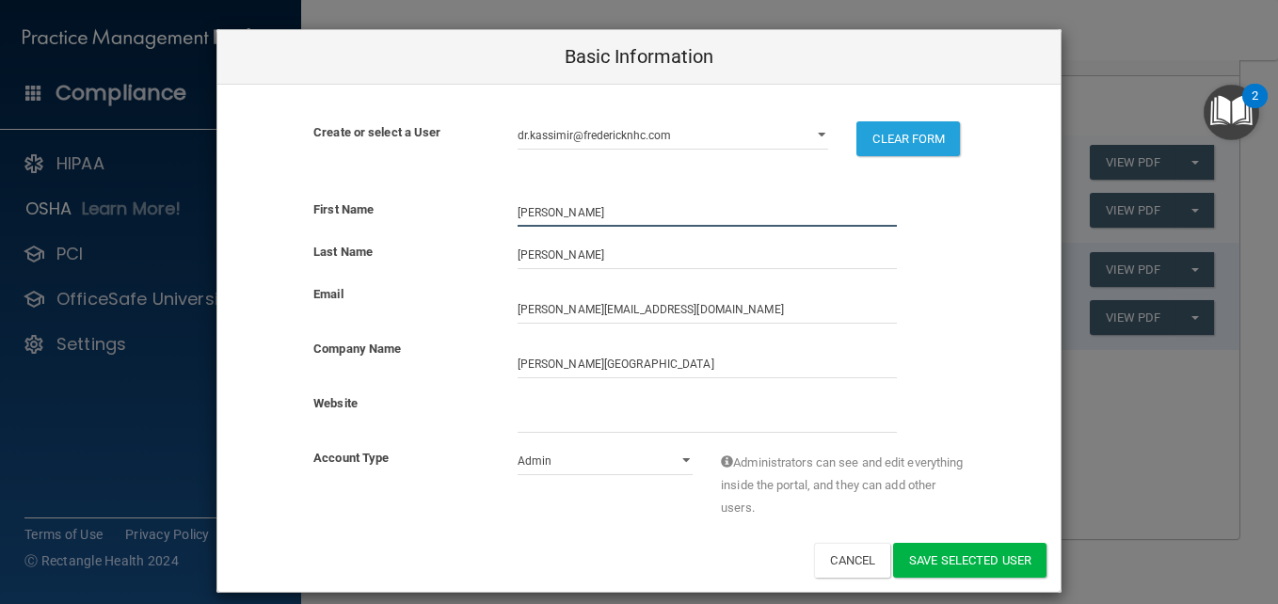
type input "[PERSON_NAME]"
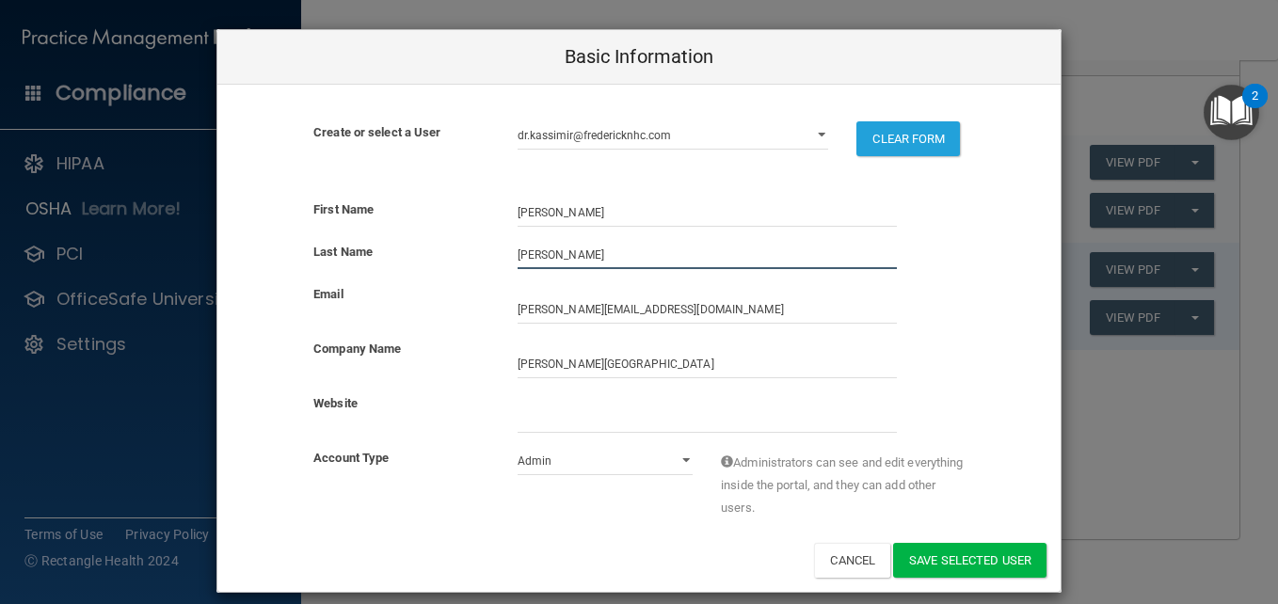
drag, startPoint x: 605, startPoint y: 265, endPoint x: 429, endPoint y: 244, distance: 177.3
click at [429, 244] on div "Last Name [PERSON_NAME]" at bounding box center [638, 255] width 843 height 28
type input "Yammarino"
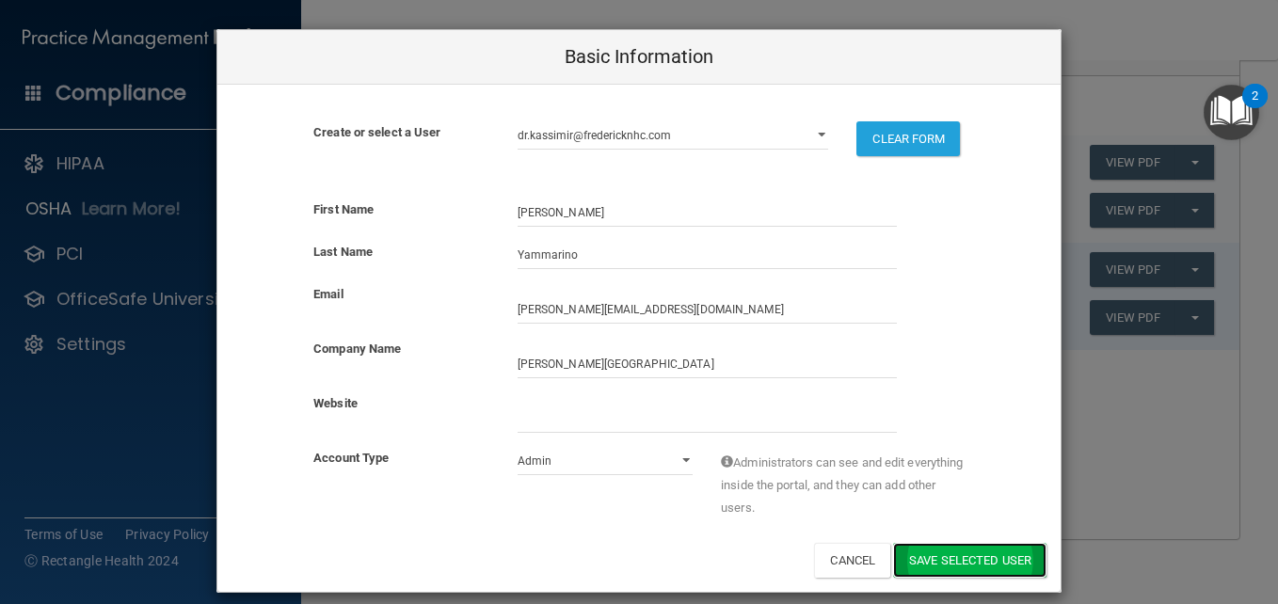
click at [948, 557] on button "Save selected User" at bounding box center [969, 560] width 153 height 35
click at [1022, 547] on button "Save selected User" at bounding box center [969, 560] width 153 height 35
click at [1213, 481] on div "Basic Information Create or select a User [PERSON_NAME][EMAIL_ADDRESS][DOMAIN_N…" at bounding box center [639, 302] width 1278 height 604
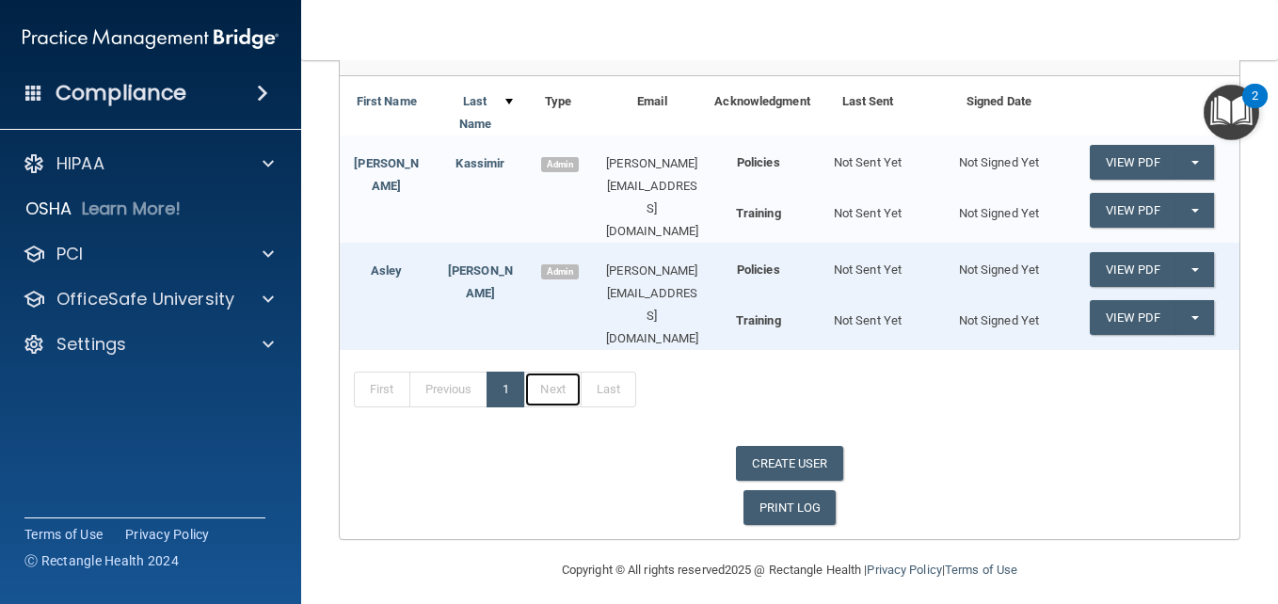
click at [557, 379] on link "Next" at bounding box center [552, 390] width 56 height 36
click at [505, 384] on link "1" at bounding box center [506, 390] width 39 height 36
click at [554, 379] on link "Next" at bounding box center [552, 390] width 56 height 36
click at [601, 380] on link "Last" at bounding box center [609, 390] width 56 height 36
click at [448, 381] on link "Previous" at bounding box center [449, 390] width 79 height 36
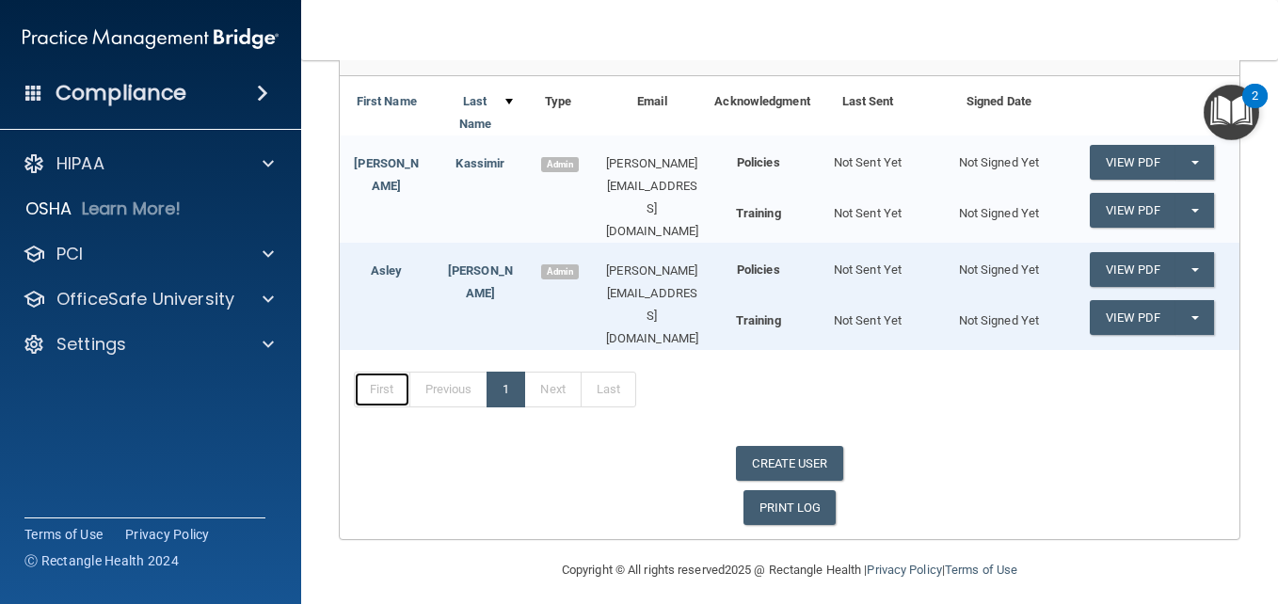
click at [377, 381] on link "First" at bounding box center [382, 390] width 56 height 36
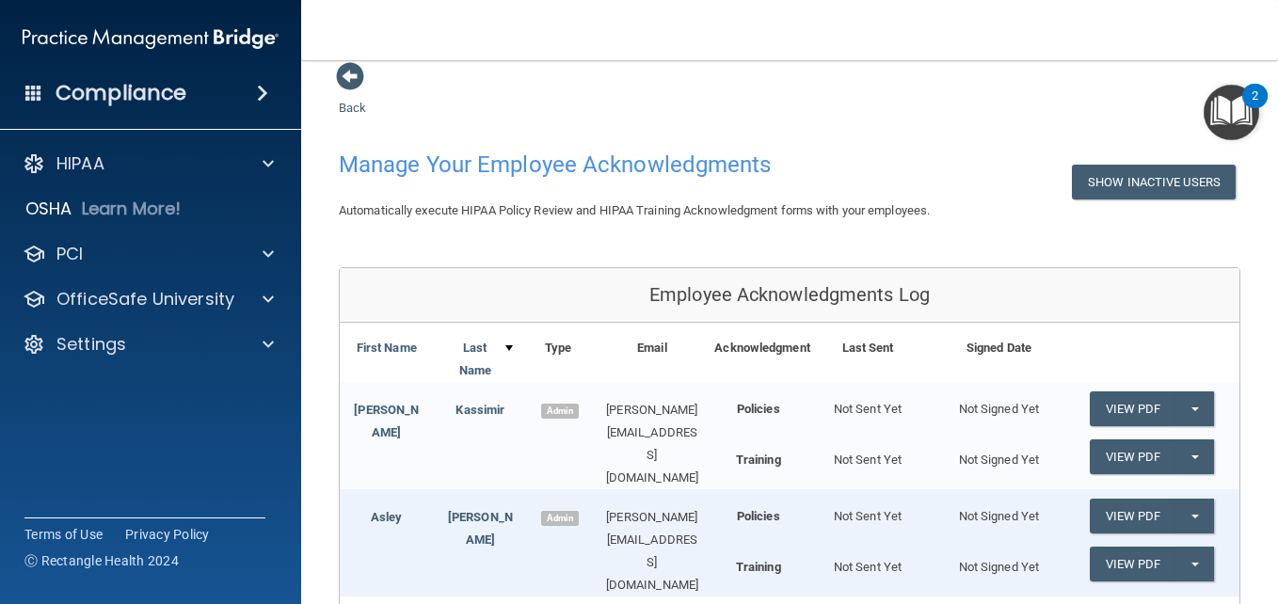
scroll to position [0, 0]
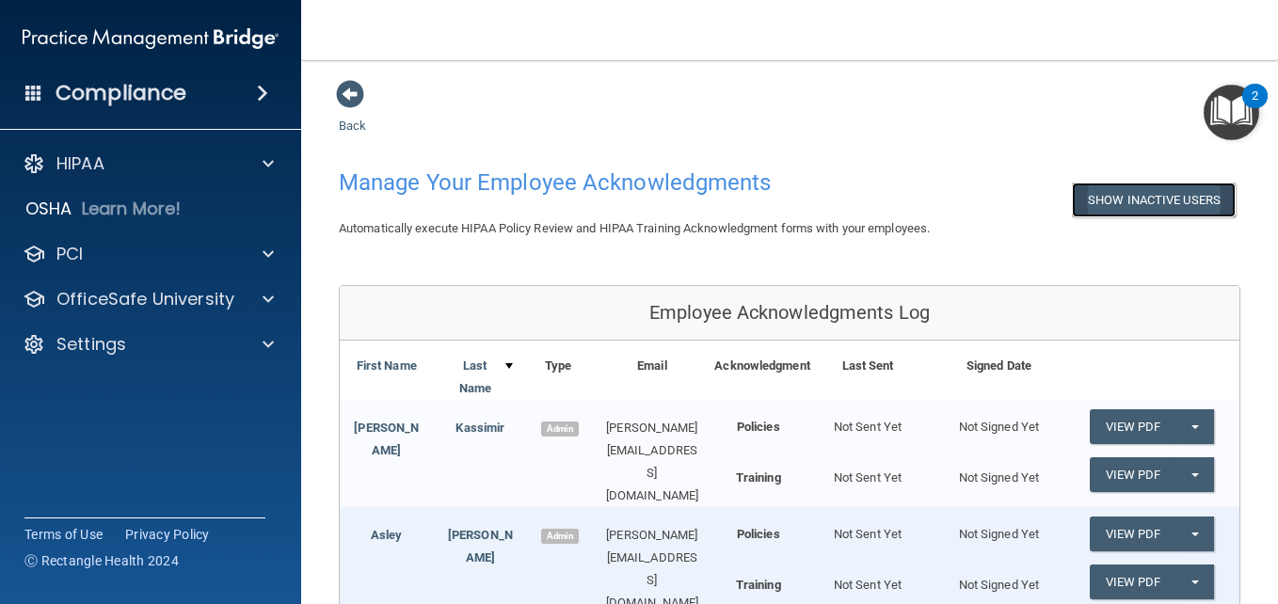
click at [1135, 201] on button "Show Inactive Users" at bounding box center [1154, 200] width 164 height 35
click at [1114, 203] on button "Hide Inactive Users" at bounding box center [1158, 200] width 155 height 35
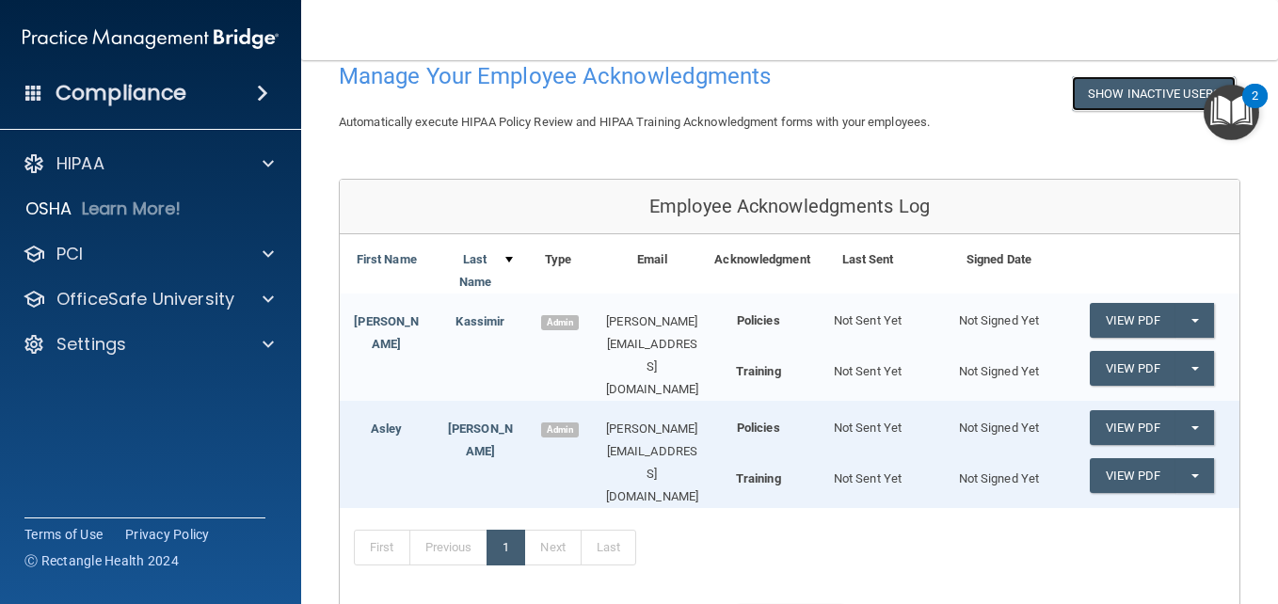
scroll to position [265, 0]
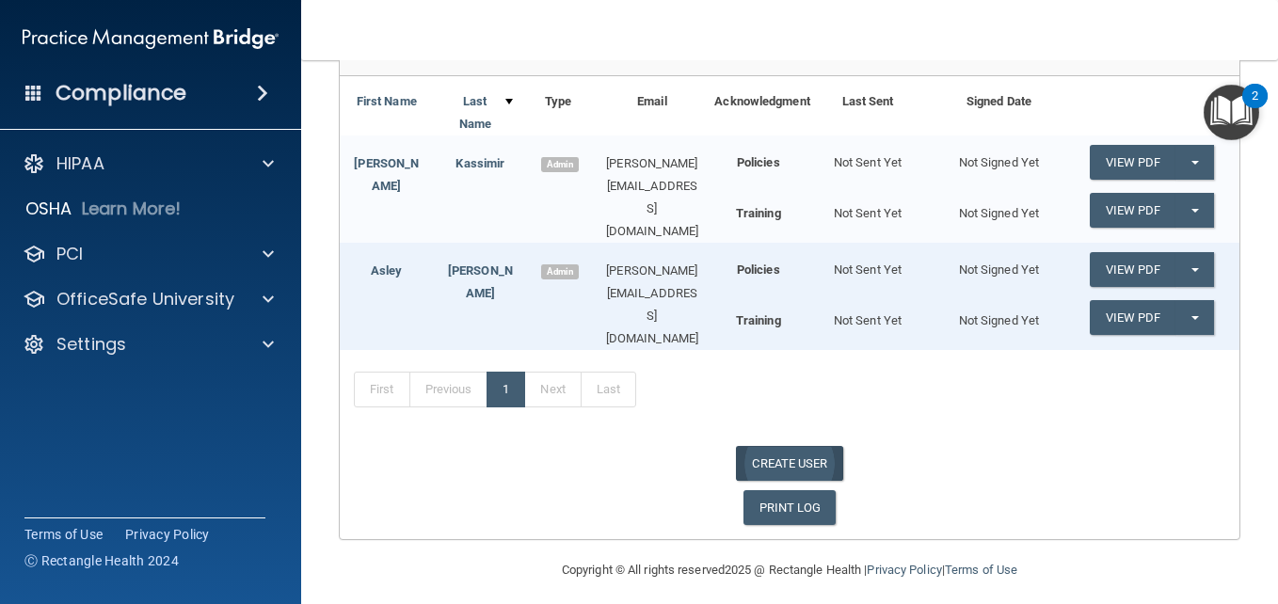
click at [792, 447] on link "CREATE USER" at bounding box center [789, 463] width 106 height 35
select select "practice_admin"
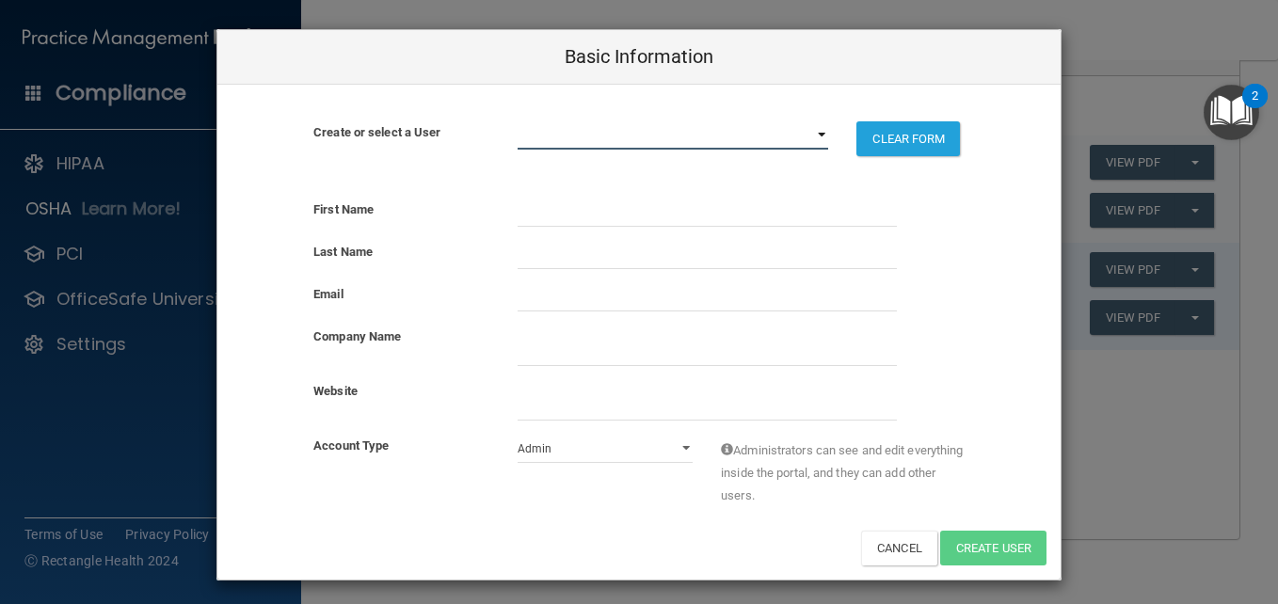
click at [556, 137] on select "[PERSON_NAME][EMAIL_ADDRESS][DOMAIN_NAME] [DOMAIN_NAME][EMAIL_ADDRESS][DOMAIN_N…" at bounding box center [674, 135] width 312 height 28
select select "0"
click at [518, 121] on select "[PERSON_NAME][EMAIL_ADDRESS][DOMAIN_NAME] [DOMAIN_NAME][EMAIL_ADDRESS][DOMAIN_N…" at bounding box center [674, 135] width 312 height 28
select select "practice_admin"
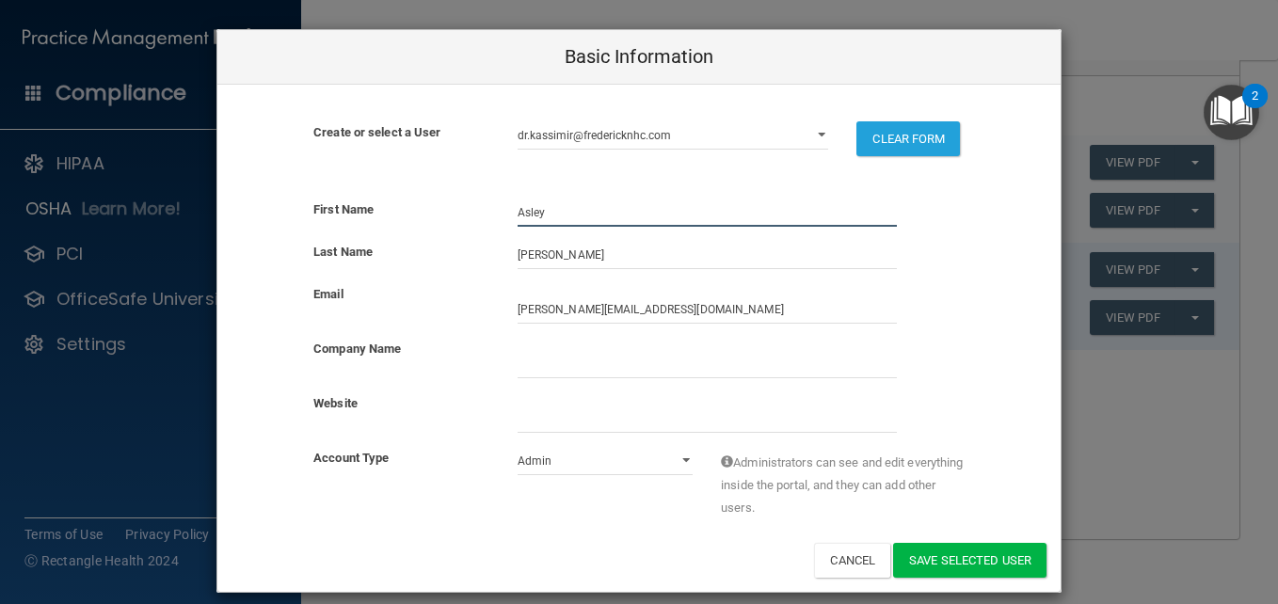
drag, startPoint x: 576, startPoint y: 207, endPoint x: 360, endPoint y: 197, distance: 216.8
click at [360, 197] on div "First Name [PERSON_NAME] Last Name [PERSON_NAME] Email [PERSON_NAME][EMAIL_ADDR…" at bounding box center [638, 389] width 843 height 408
click at [1024, 325] on div "Email sheri@fredericknhc.com" at bounding box center [638, 310] width 843 height 55
drag, startPoint x: 505, startPoint y: 213, endPoint x: 613, endPoint y: 218, distance: 108.4
click at [613, 218] on div "Asley" at bounding box center [708, 213] width 408 height 28
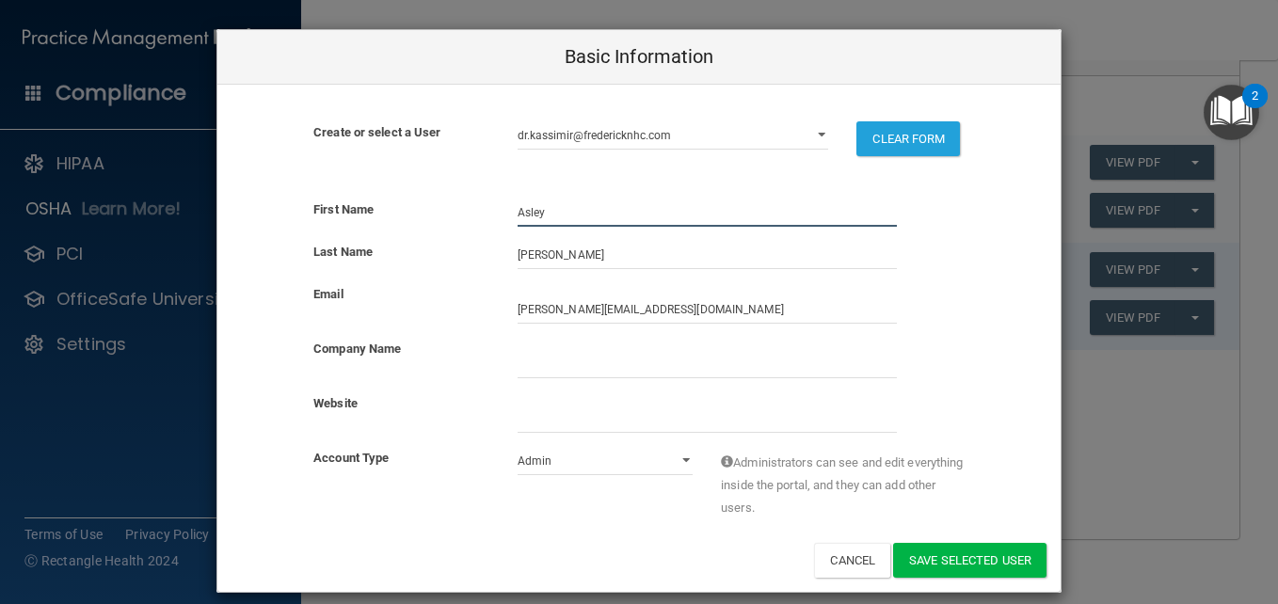
drag, startPoint x: 591, startPoint y: 215, endPoint x: 490, endPoint y: 212, distance: 100.8
click at [490, 212] on div "First Name [PERSON_NAME]" at bounding box center [638, 213] width 843 height 28
type input "[PERSON_NAME]"
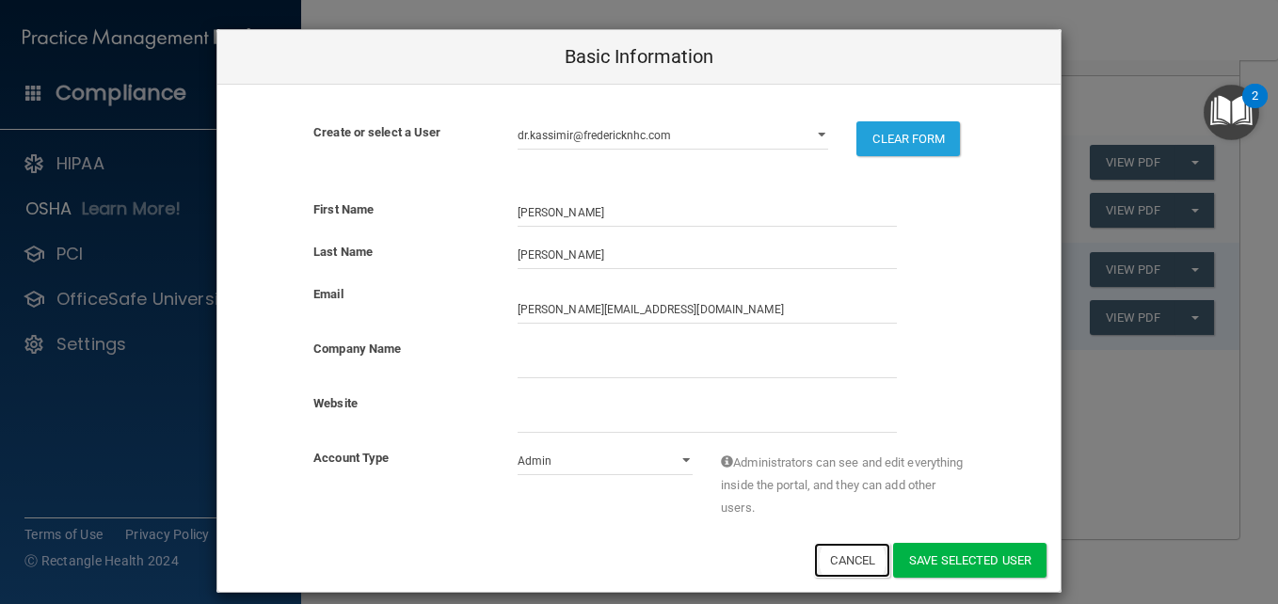
click at [855, 566] on button "Cancel" at bounding box center [852, 560] width 76 height 35
select select "practice_admin"
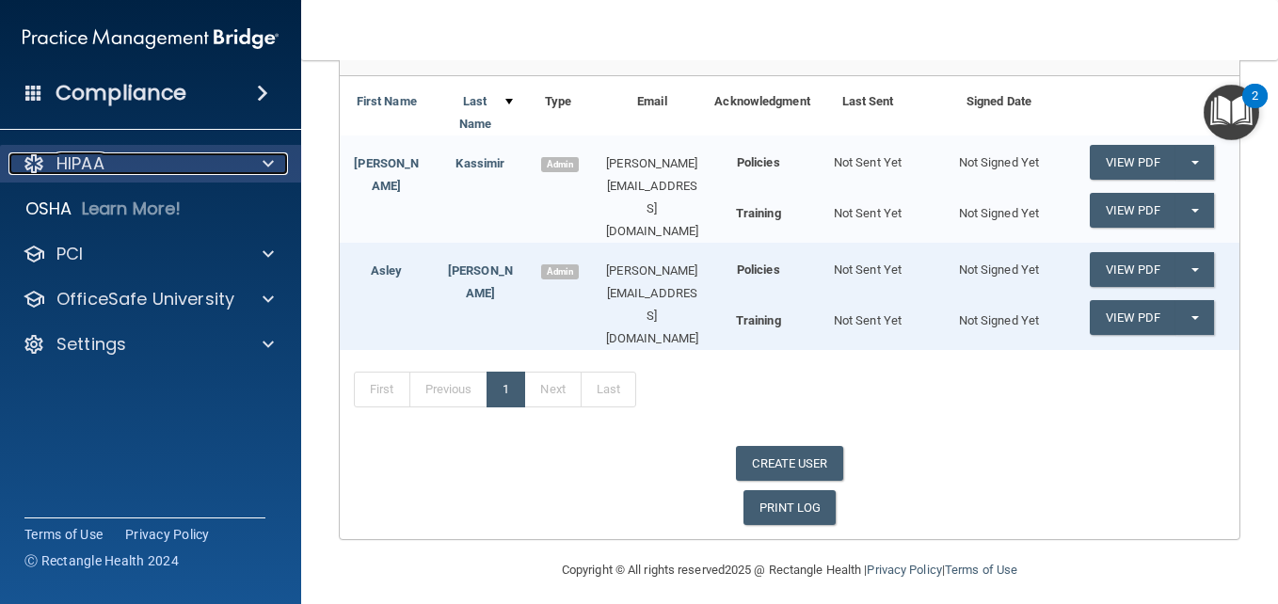
click at [141, 173] on div "HIPAA" at bounding box center [124, 164] width 233 height 23
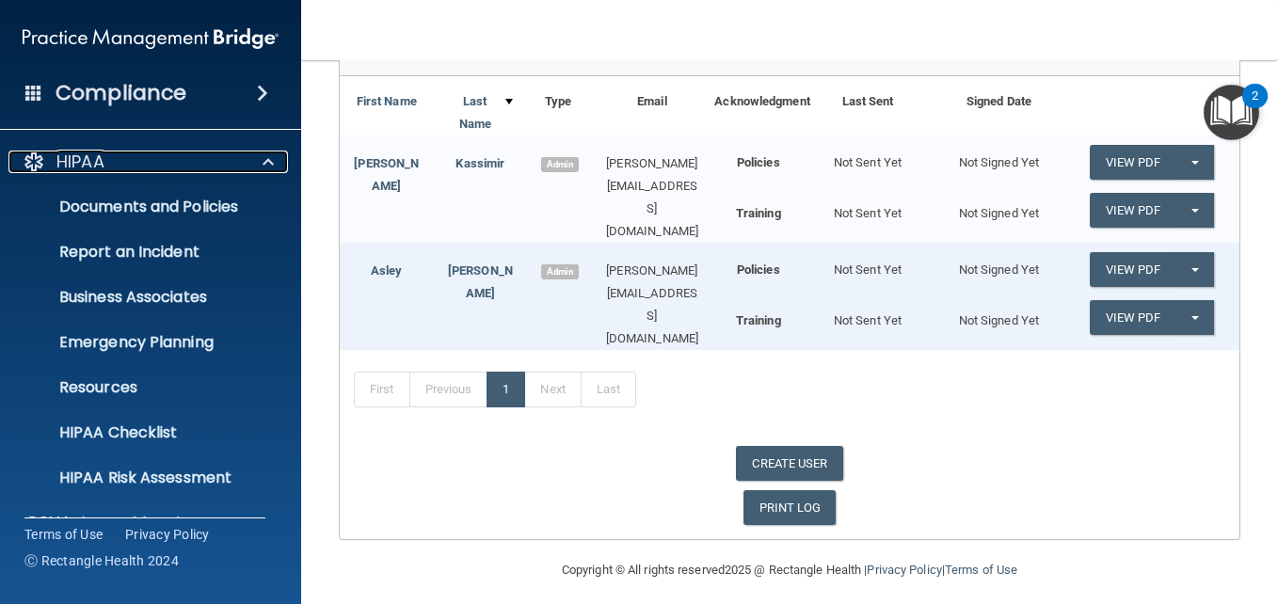
scroll to position [0, 0]
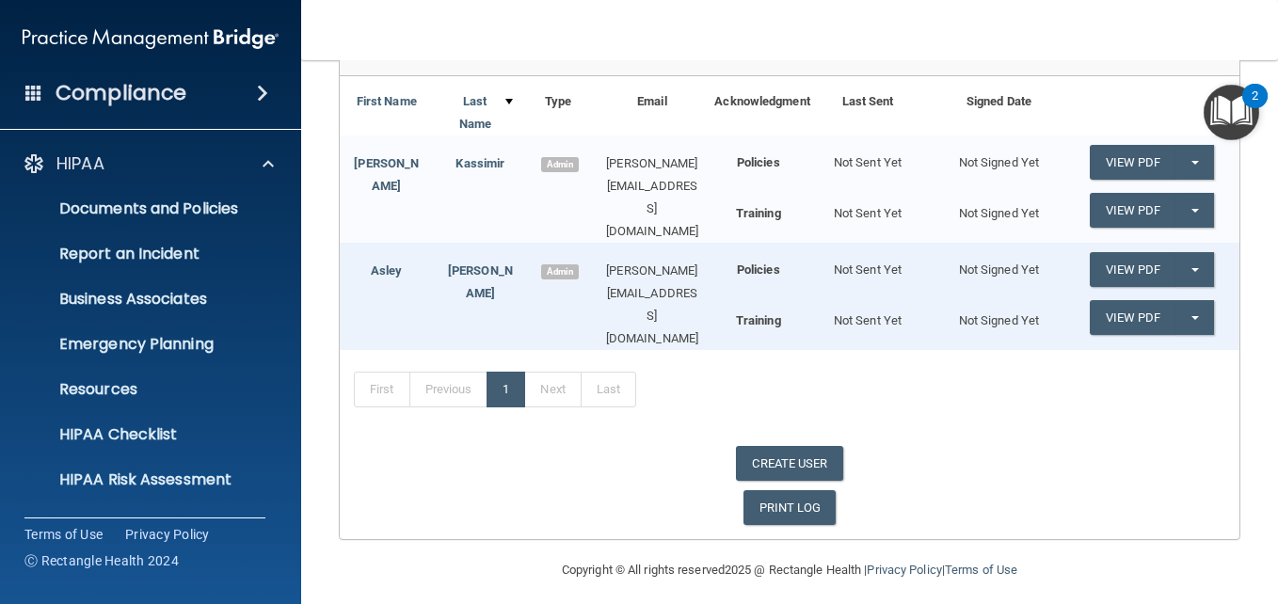
click at [637, 39] on nav "Toggle navigation Asley Russell sheri@fredericknhc.com Manage My Enterprise Fre…" at bounding box center [789, 30] width 977 height 60
